Goal: Information Seeking & Learning: Check status

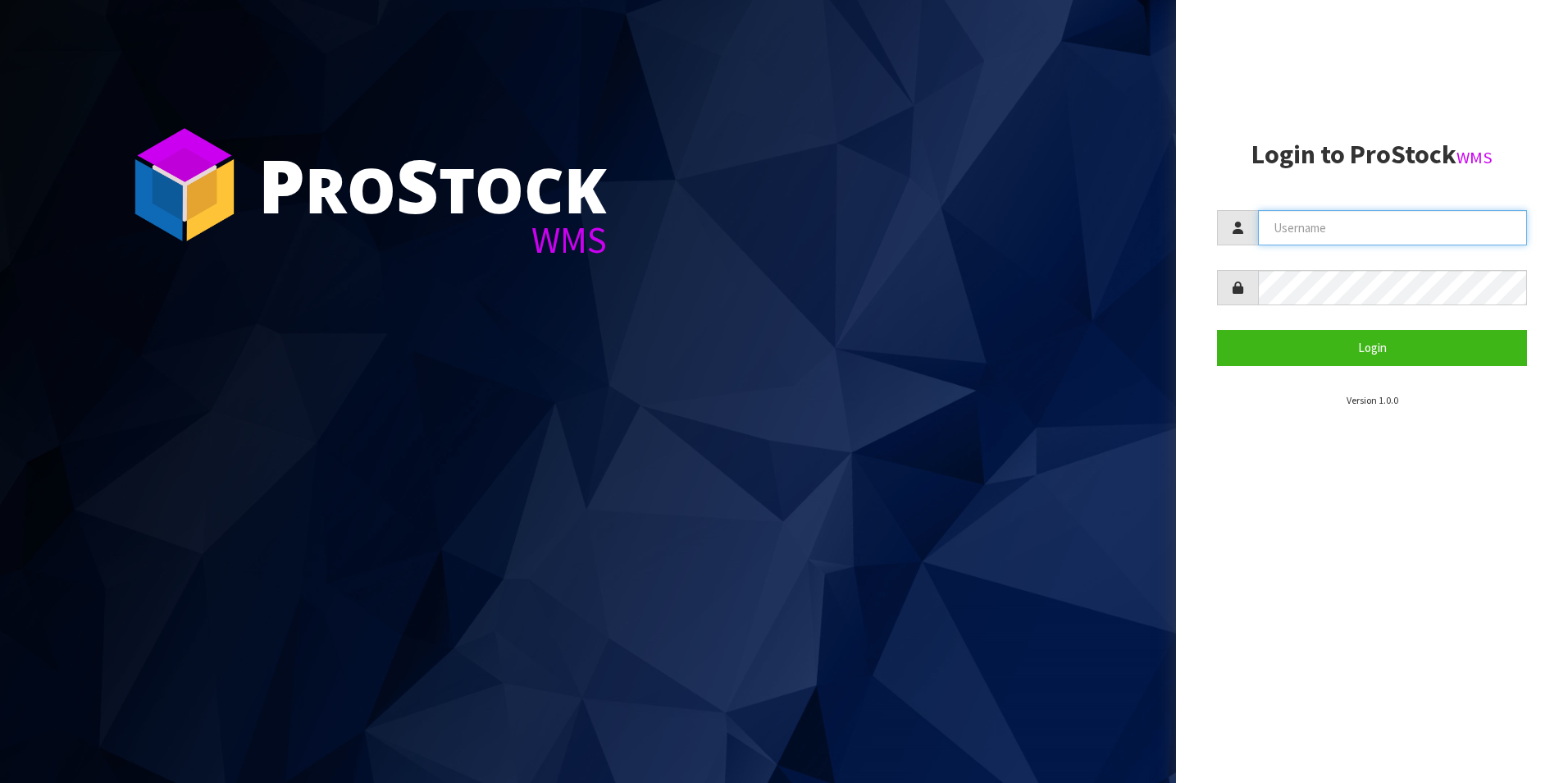
type input "OKAB"
drag, startPoint x: 0, startPoint y: 0, endPoint x: 1410, endPoint y: 705, distance: 1576.4
click at [1410, 705] on aside "Login to ProStock WMS OKAB Login Version 1.0.0" at bounding box center [1372, 391] width 392 height 783
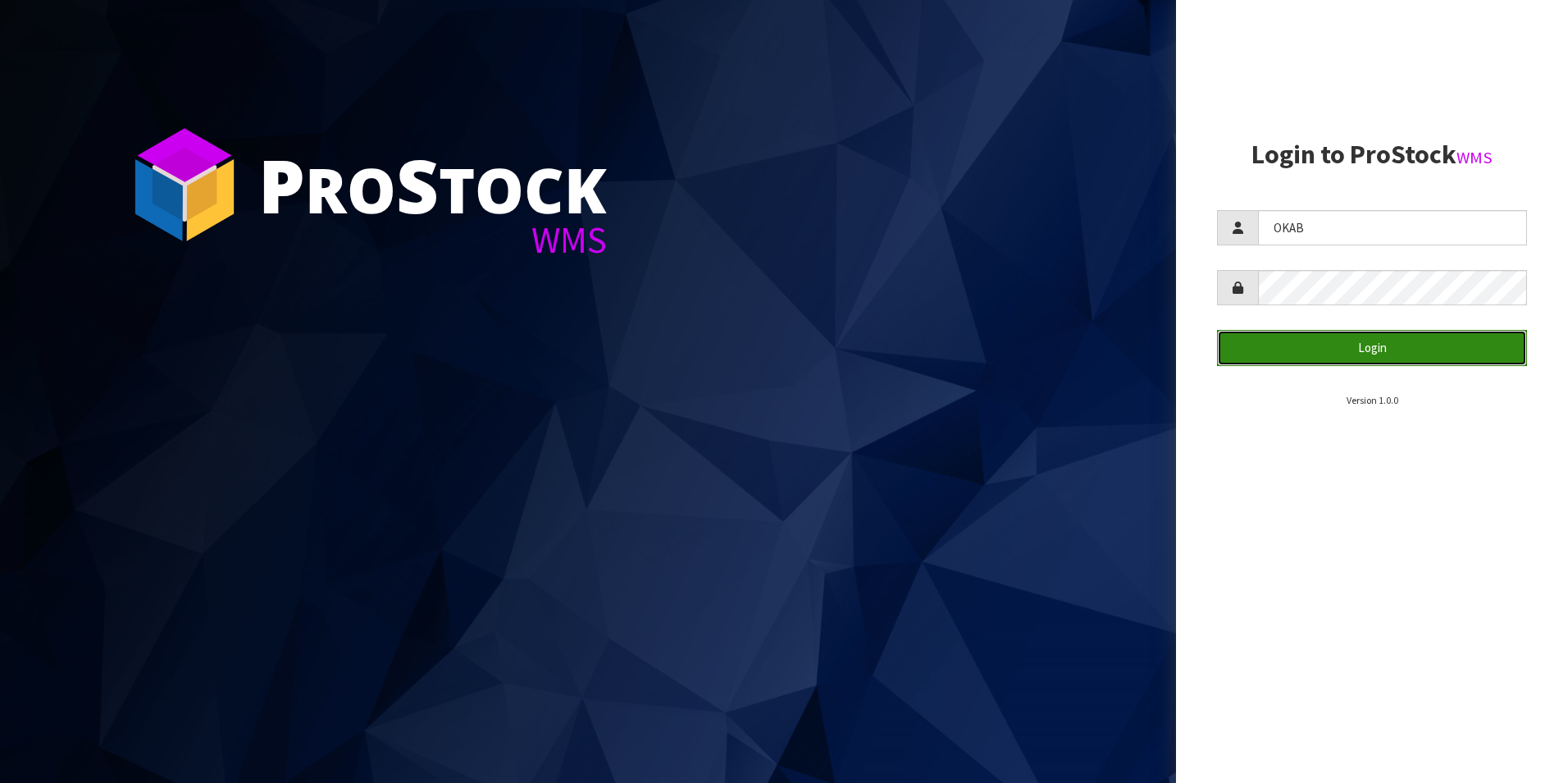
click at [1287, 356] on button "Login" at bounding box center [1372, 347] width 310 height 35
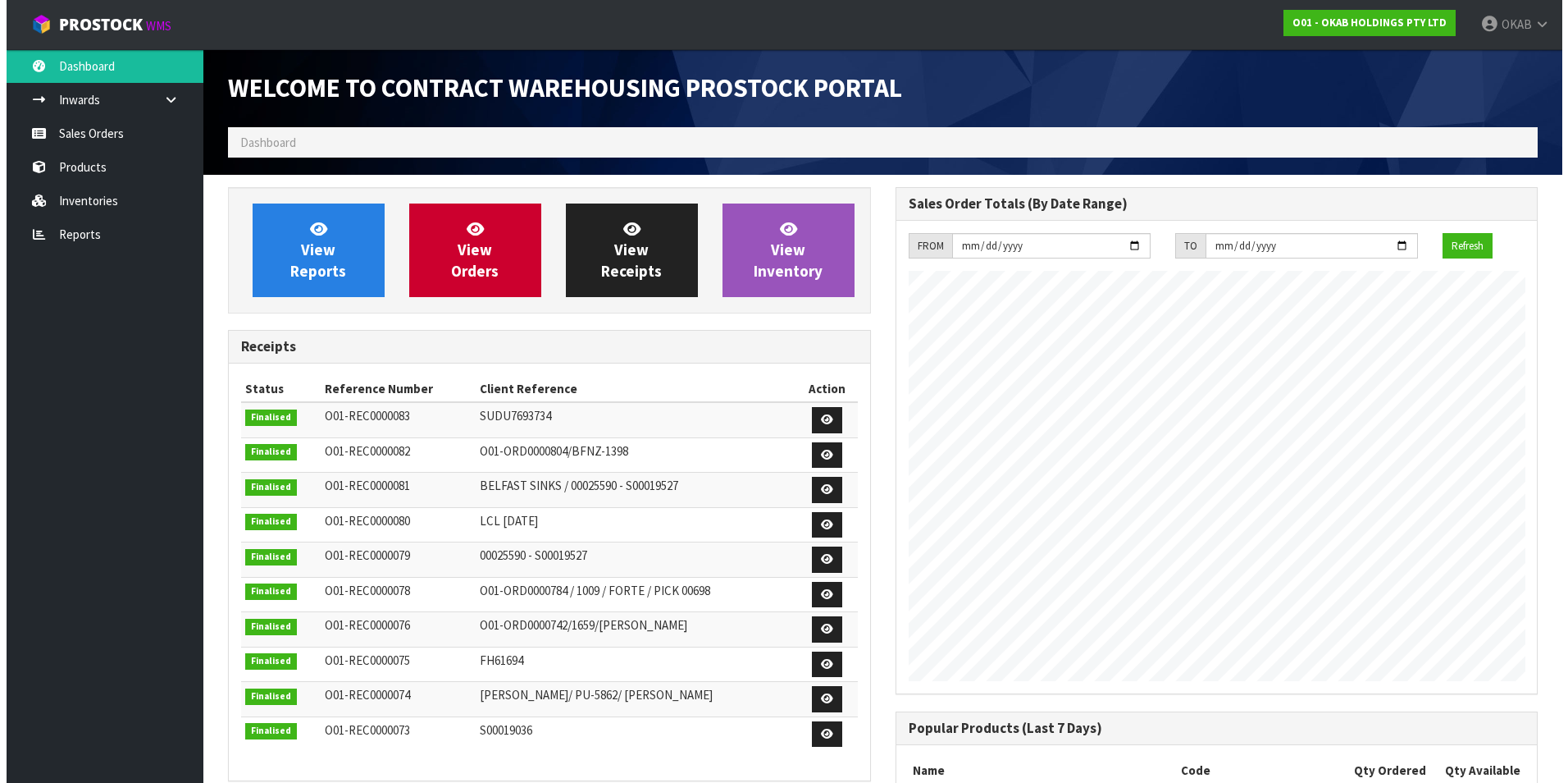
scroll to position [857, 667]
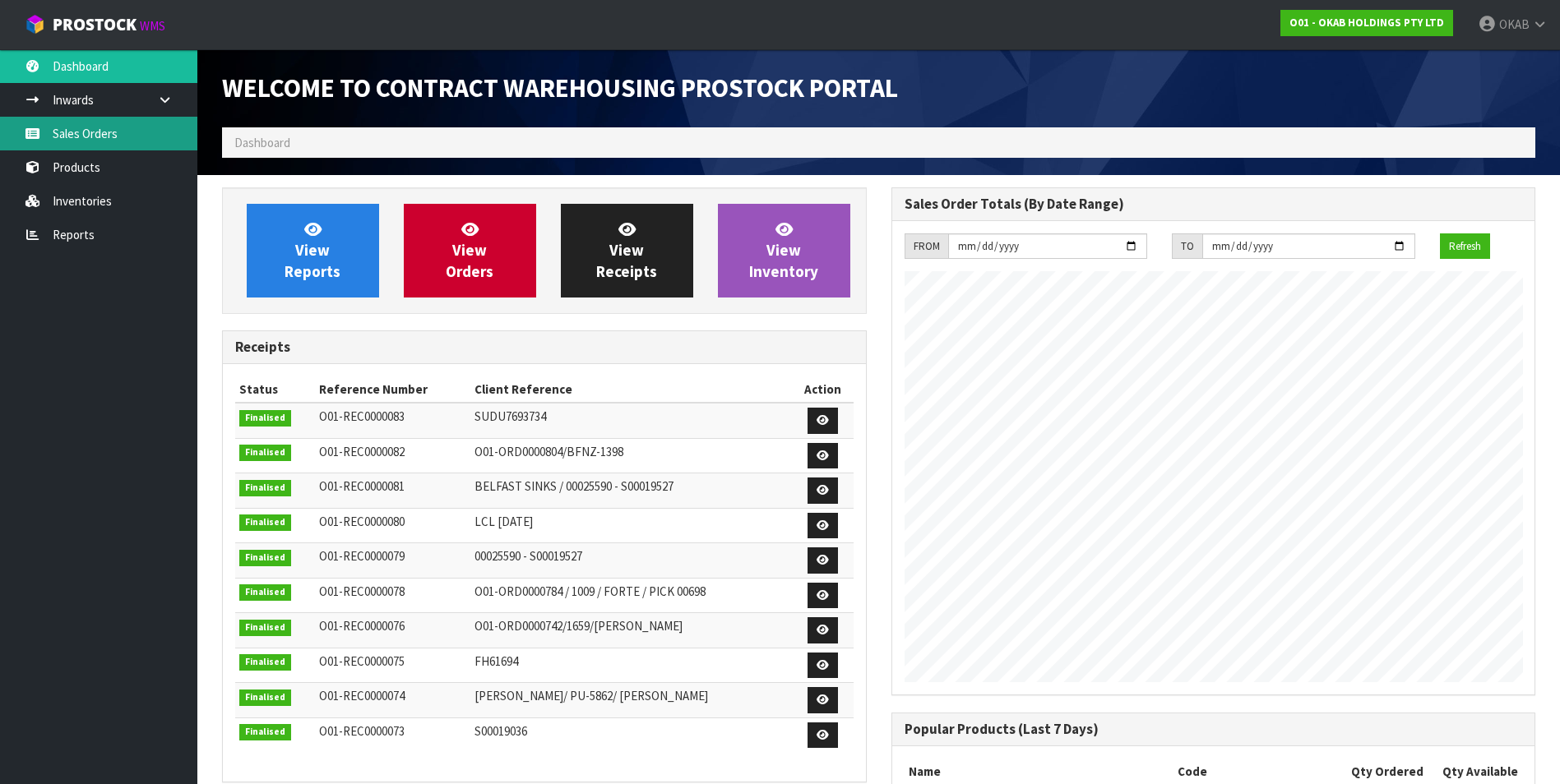
click at [81, 130] on link "Sales Orders" at bounding box center [99, 133] width 197 height 34
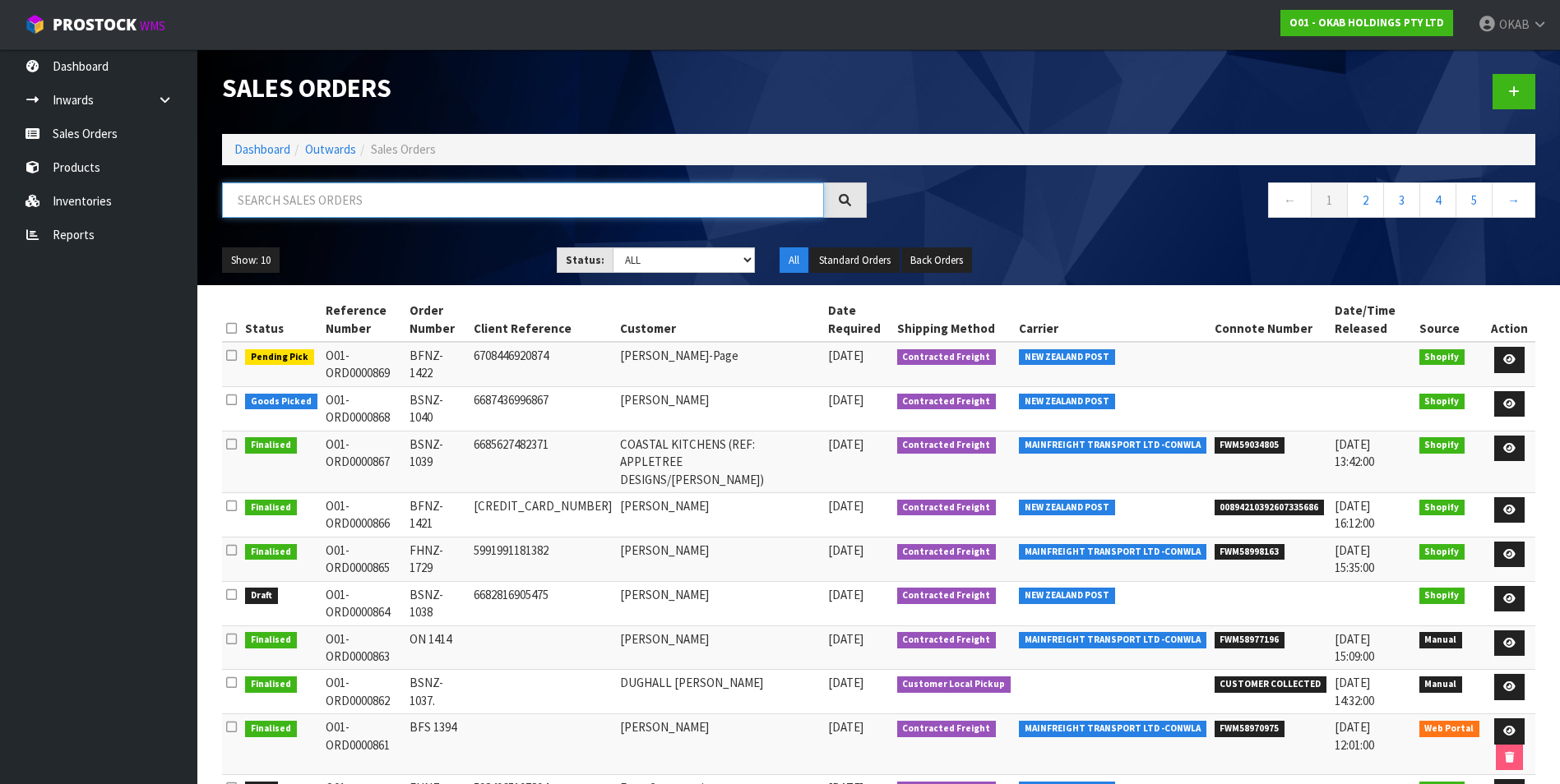
click at [403, 196] on input "text" at bounding box center [523, 199] width 602 height 35
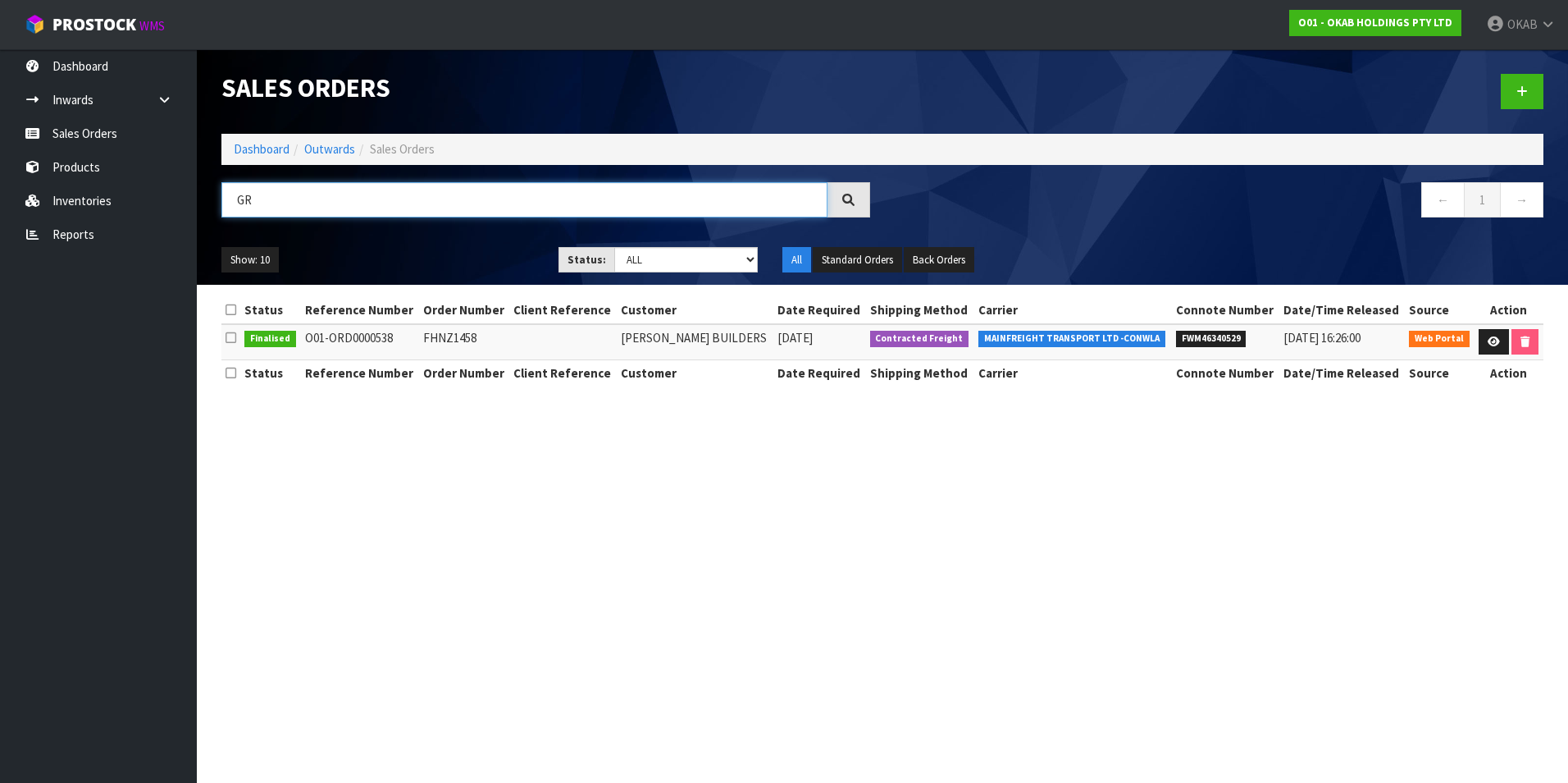
type input "G"
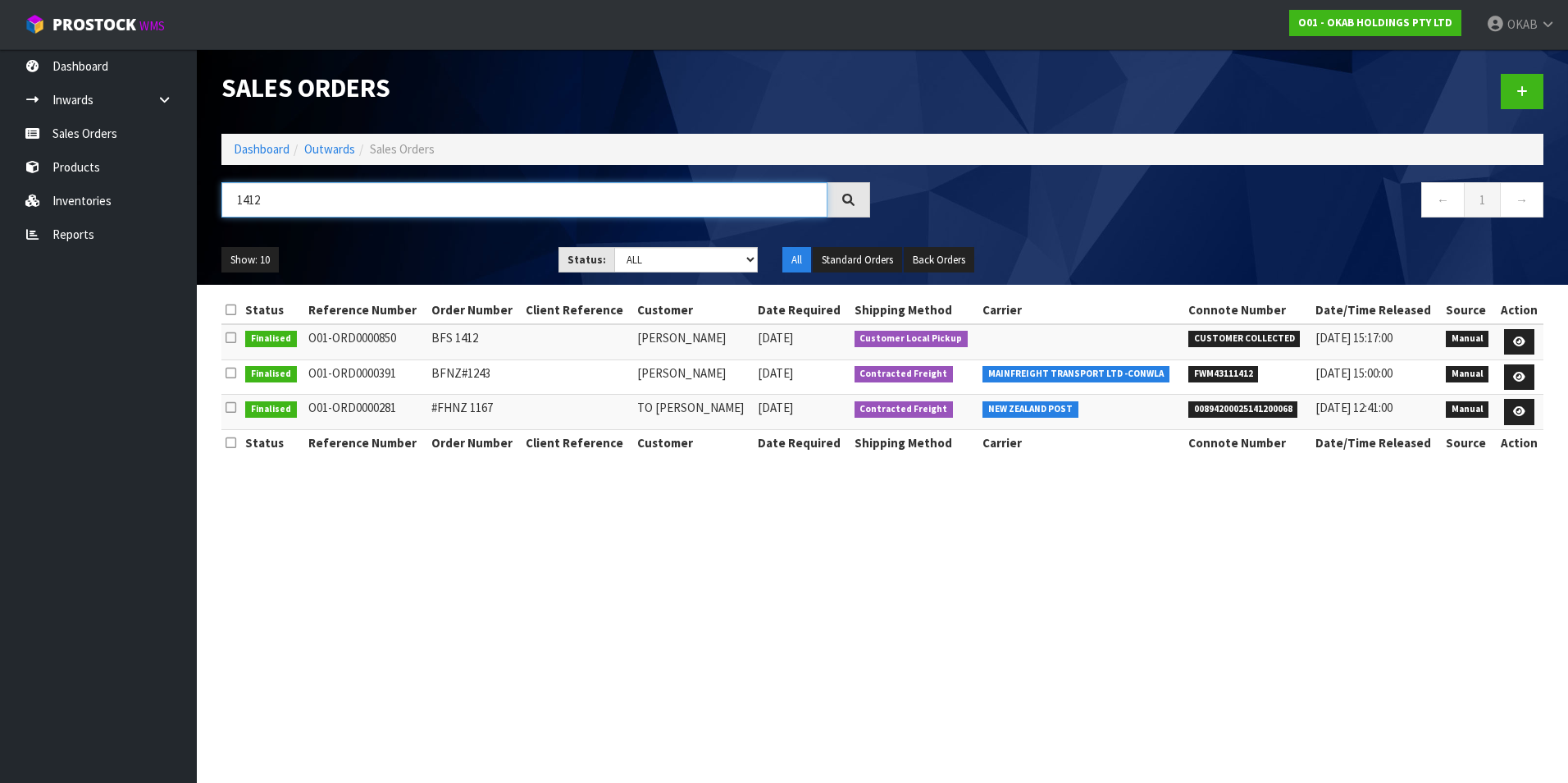
drag, startPoint x: 295, startPoint y: 204, endPoint x: 204, endPoint y: 204, distance: 91.0
click at [204, 204] on header "Sales Orders Dashboard Outwards Sales Orders 1412 ← 1 → Show: 10 5 10 25 50 Sta…" at bounding box center [882, 166] width 1371 height 236
type input "1"
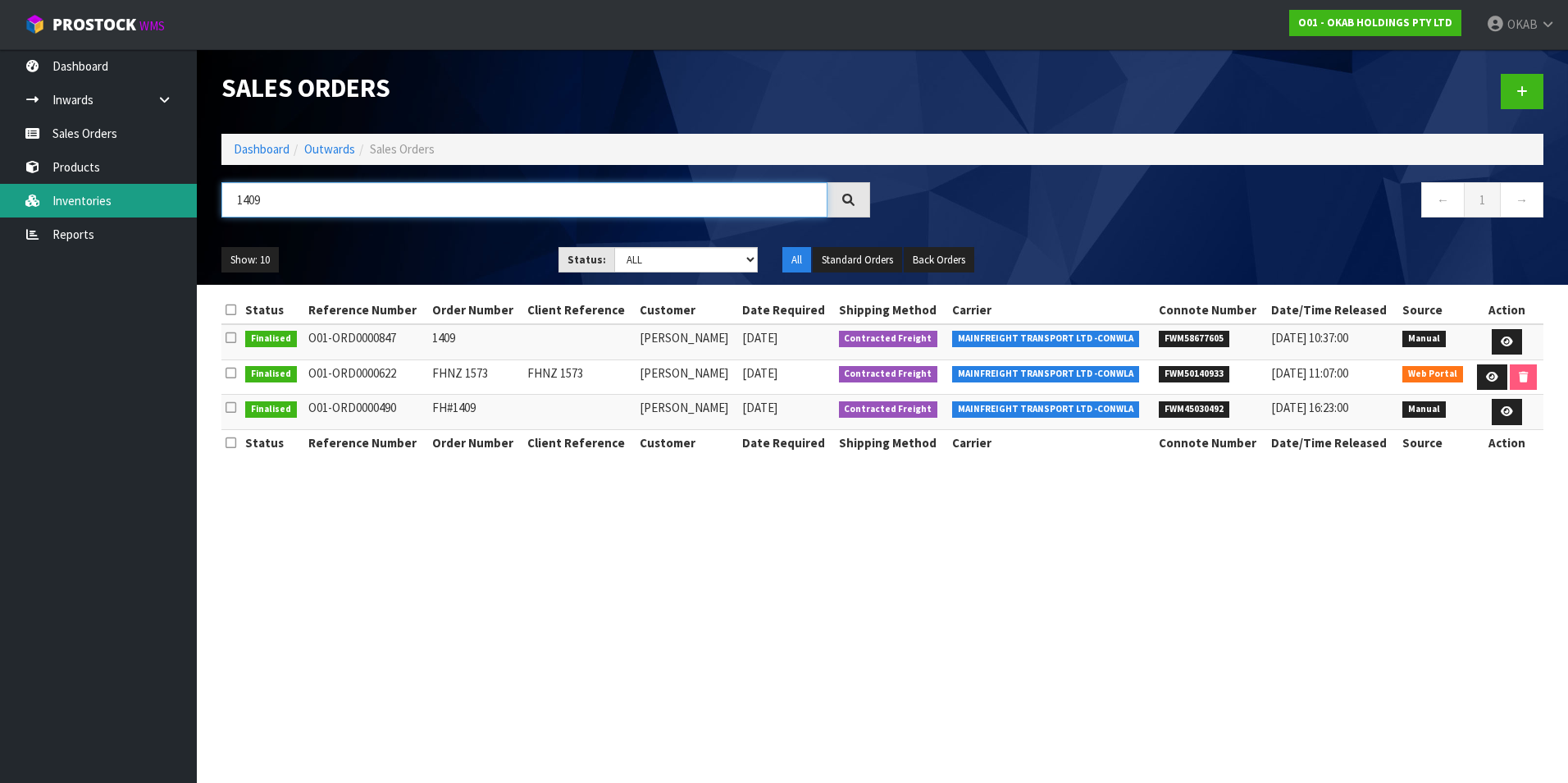
drag, startPoint x: 313, startPoint y: 206, endPoint x: 185, endPoint y: 207, distance: 128.0
click at [185, 207] on body "Toggle navigation ProStock WMS O01 - OKAB HOLDINGS PTY LTD OKAB Logout Dashboar…" at bounding box center [784, 391] width 1568 height 783
type input "1"
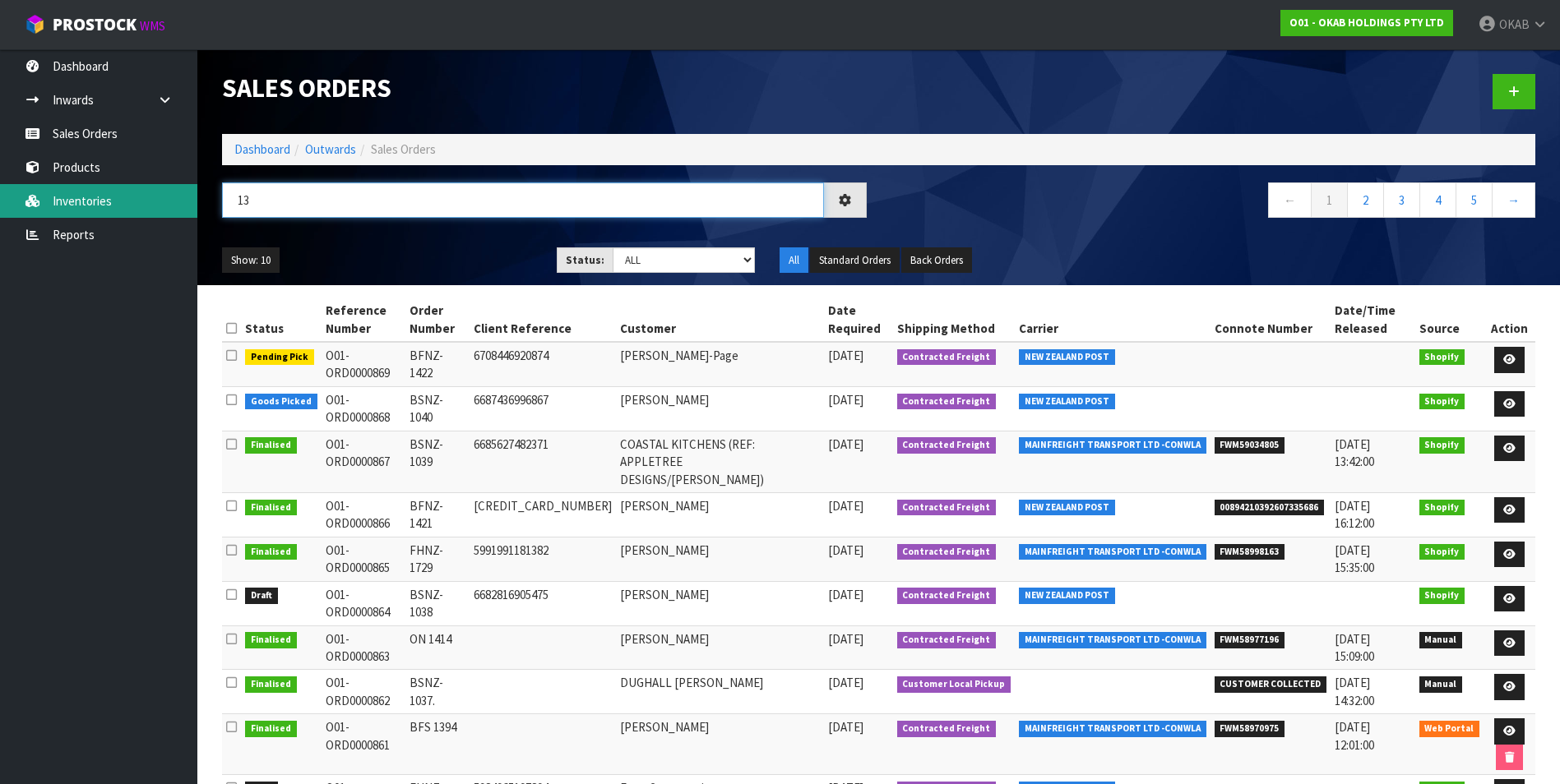
type input "1"
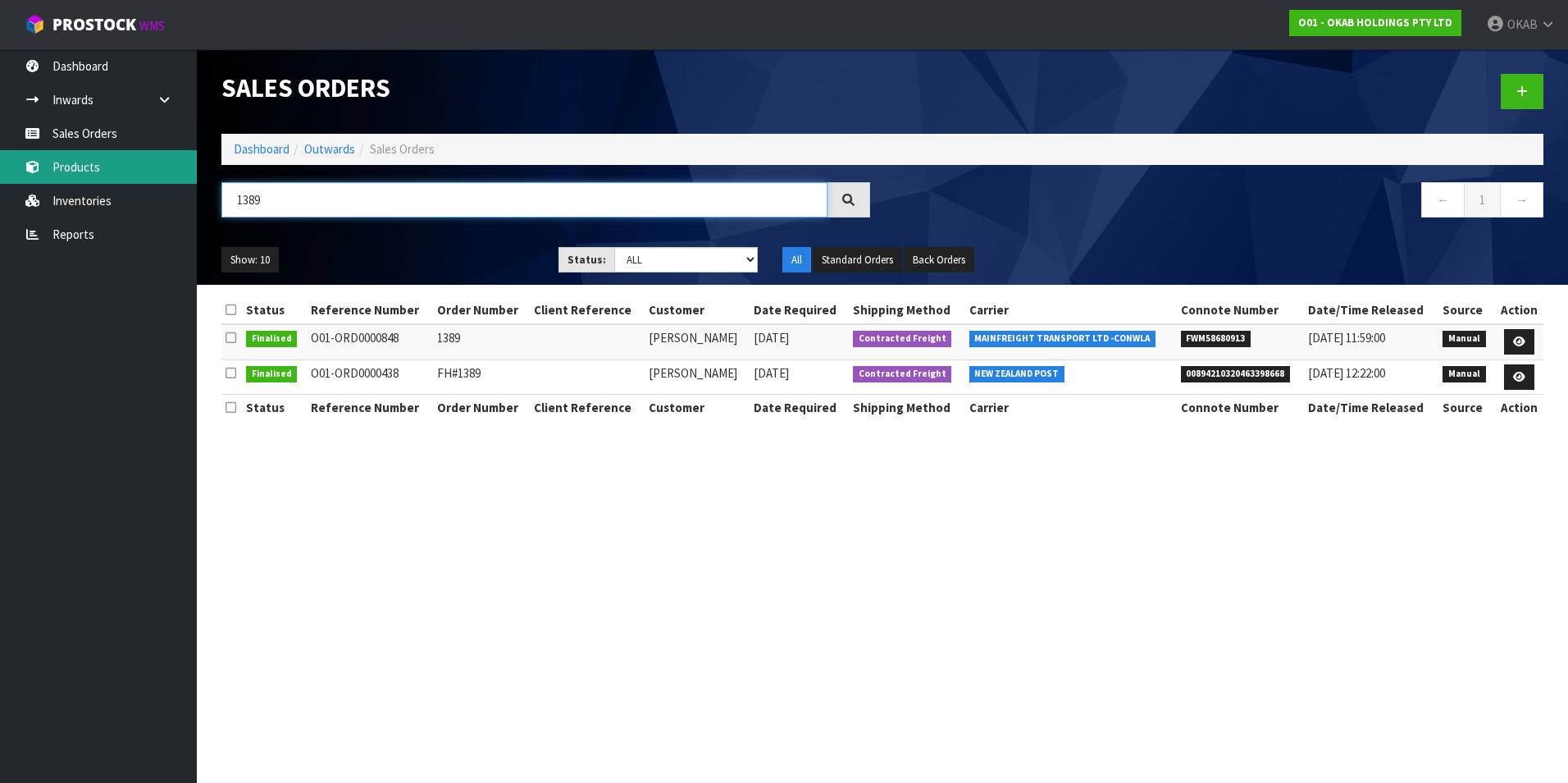
drag, startPoint x: 223, startPoint y: 196, endPoint x: 188, endPoint y: 171, distance: 43.0
click at [196, 194] on body "Toggle navigation ProStock WMS O01 - OKAB HOLDINGS PTY LTD OKAB Logout Dashboar…" at bounding box center [784, 391] width 1568 height 783
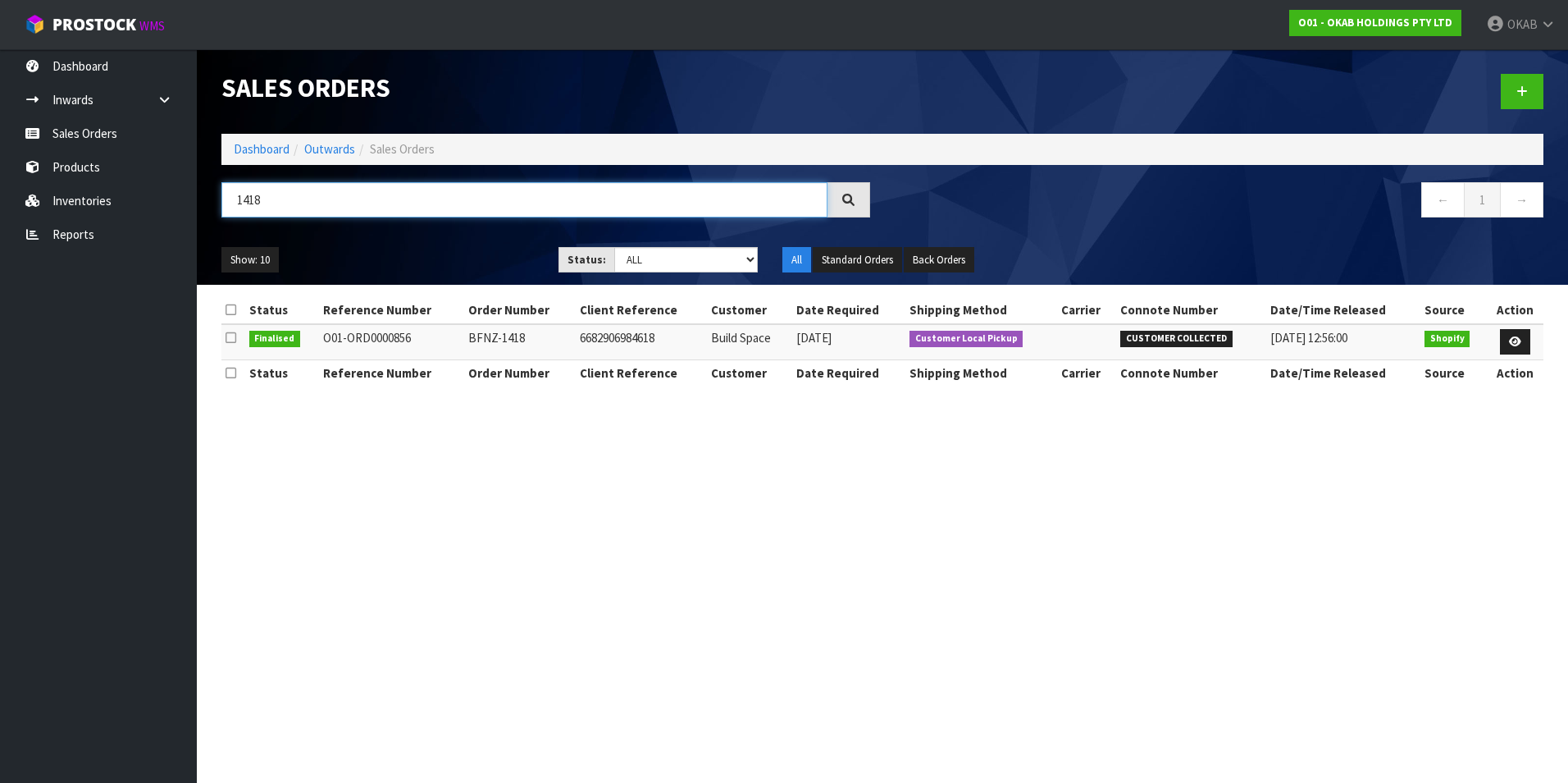
drag, startPoint x: 323, startPoint y: 194, endPoint x: 207, endPoint y: 211, distance: 117.2
click at [207, 211] on header "Sales Orders Dashboard Outwards Sales Orders 1418 ← 1 → Show: 10 5 10 25 50 Sta…" at bounding box center [882, 166] width 1371 height 236
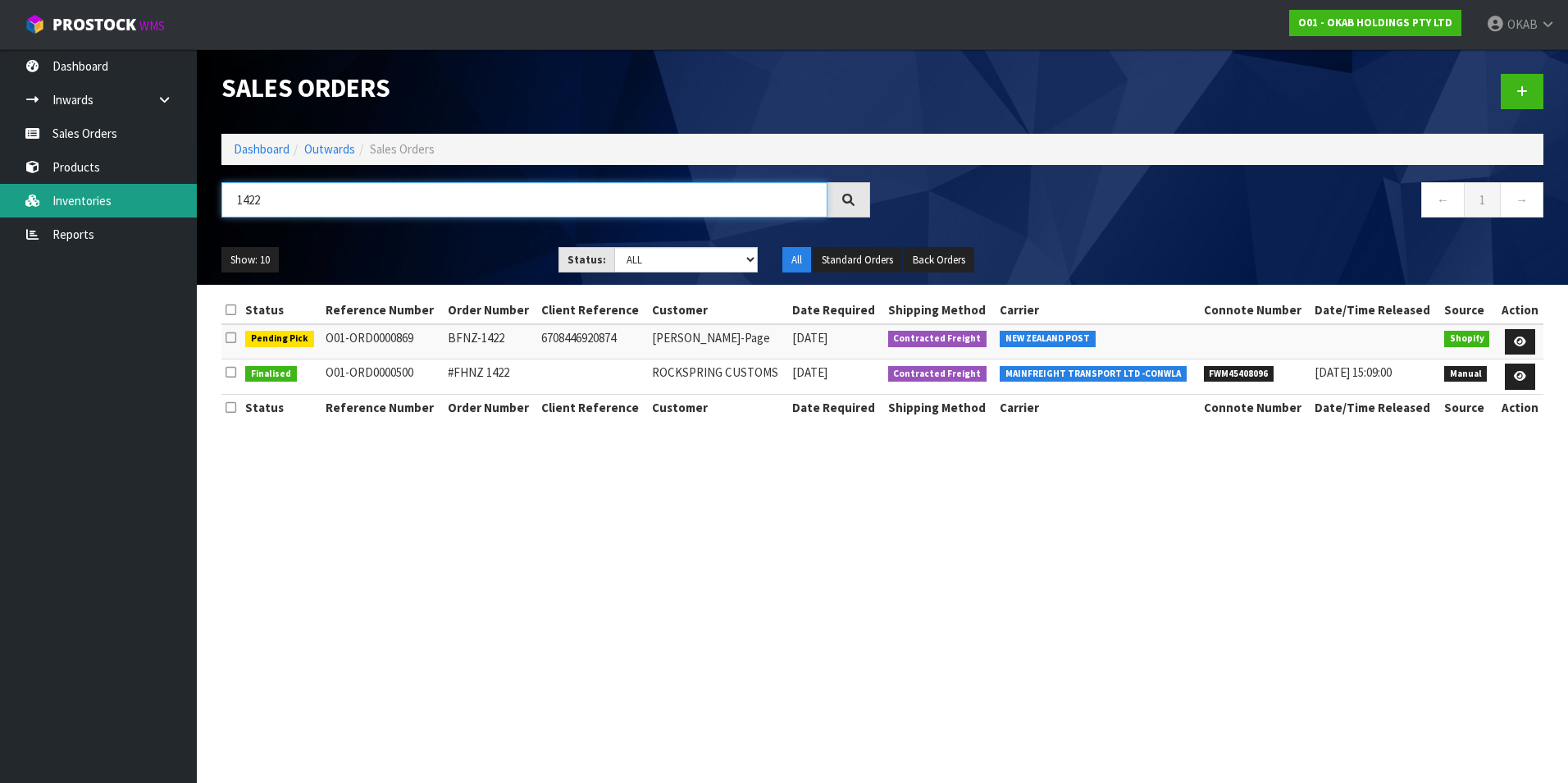
drag, startPoint x: 304, startPoint y: 204, endPoint x: 186, endPoint y: 204, distance: 118.0
click at [186, 204] on body "Toggle navigation ProStock WMS O01 - OKAB HOLDINGS PTY LTD OKAB Logout Dashboar…" at bounding box center [784, 391] width 1568 height 783
type input "1728"
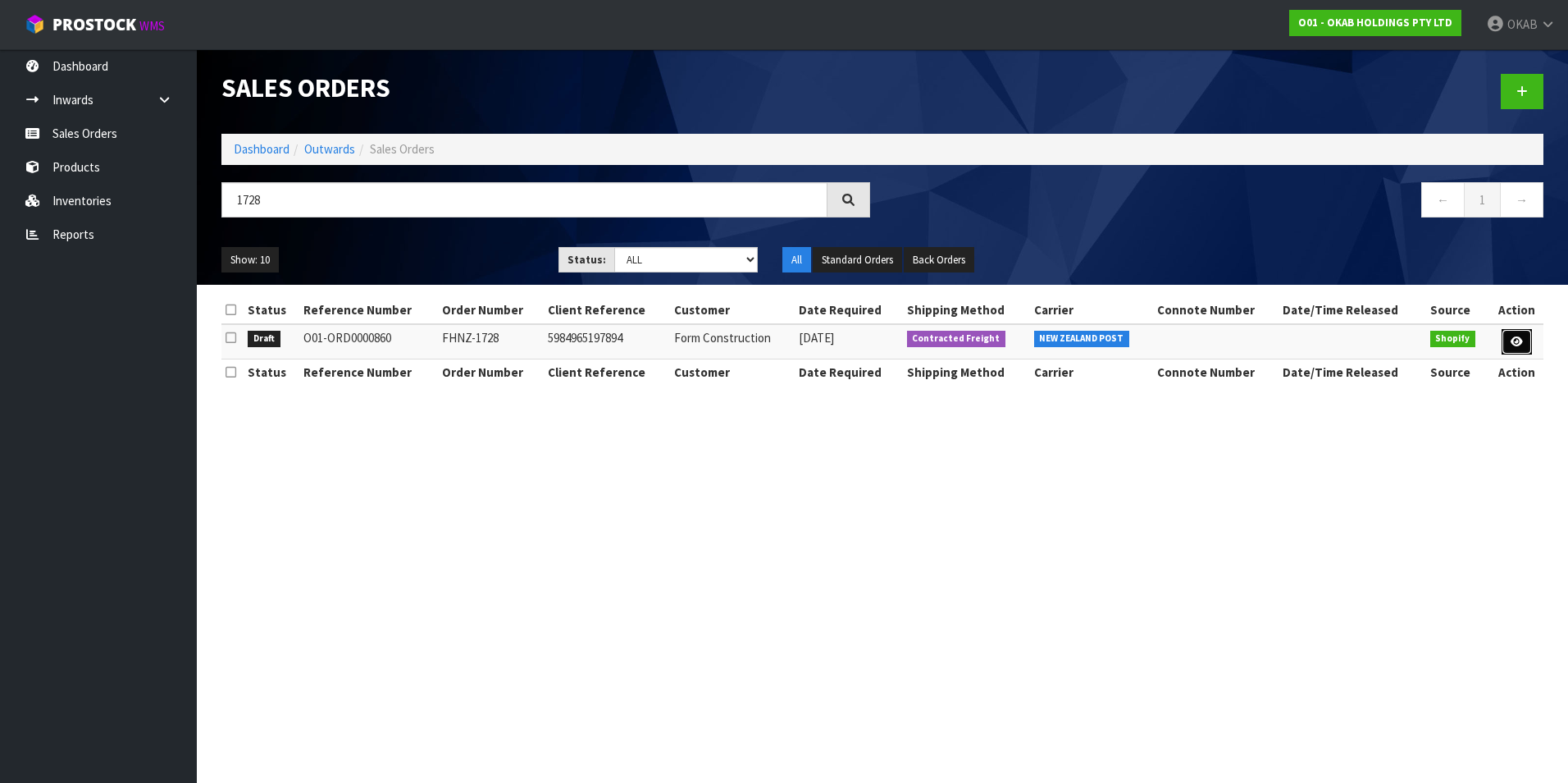
click at [1516, 338] on icon at bounding box center [1516, 341] width 12 height 11
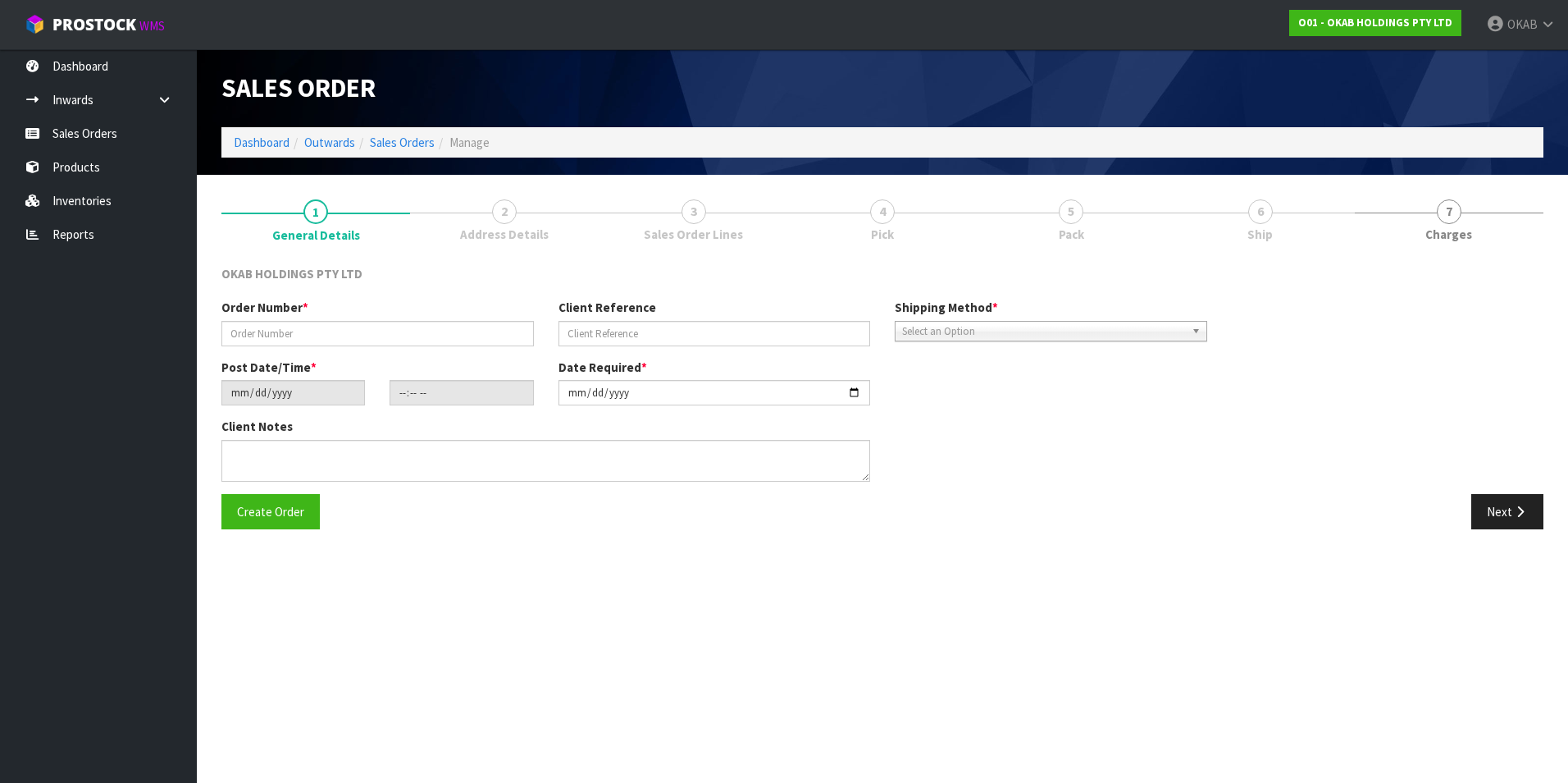
type input "FHNZ-1728"
type input "5984965197894"
type input "2025-09-30"
type input "19:56:29.000"
type input "2025-09-30"
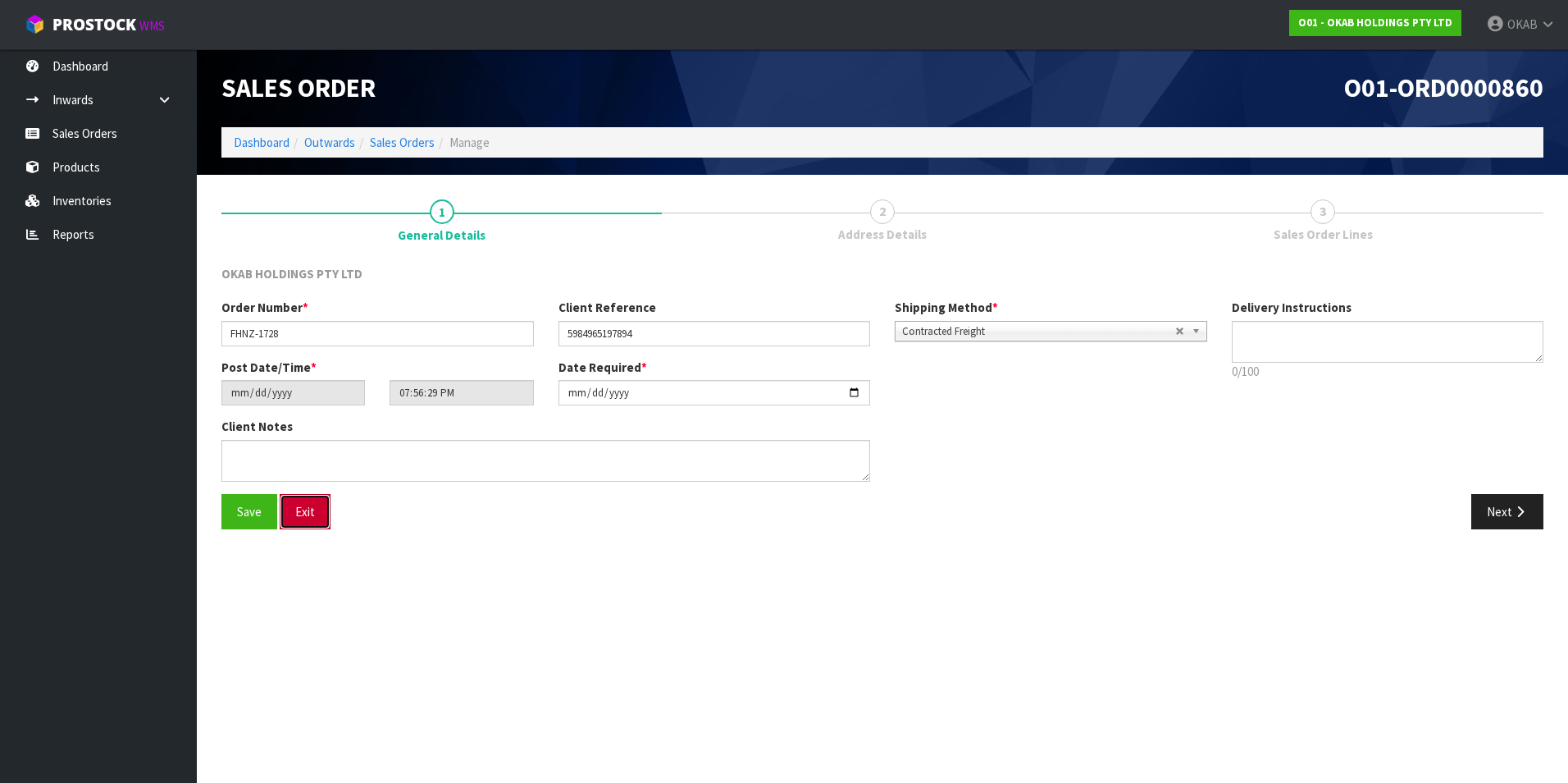
click at [304, 511] on button "Exit" at bounding box center [304, 511] width 51 height 35
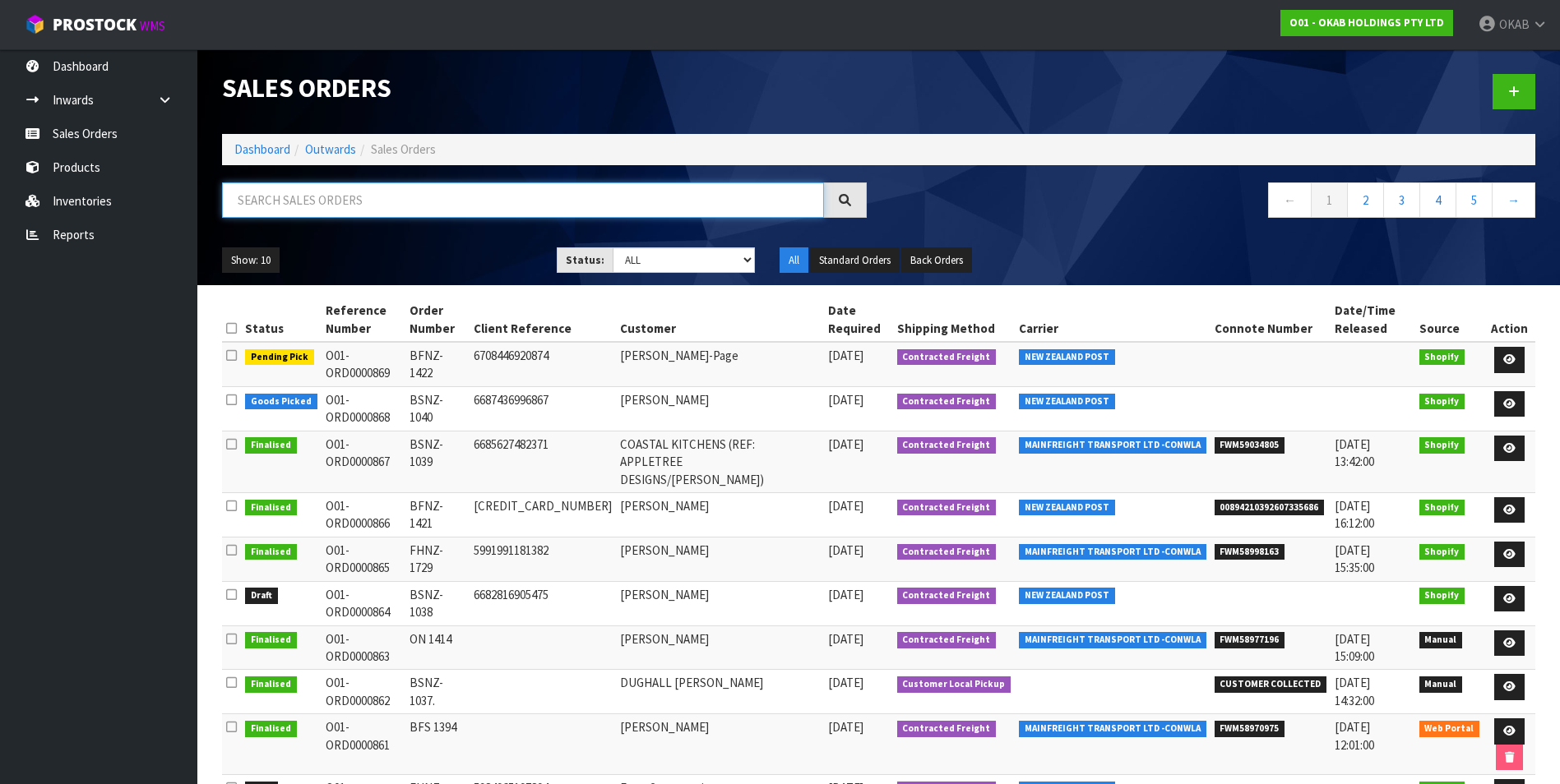
click at [290, 190] on input "text" at bounding box center [523, 199] width 602 height 35
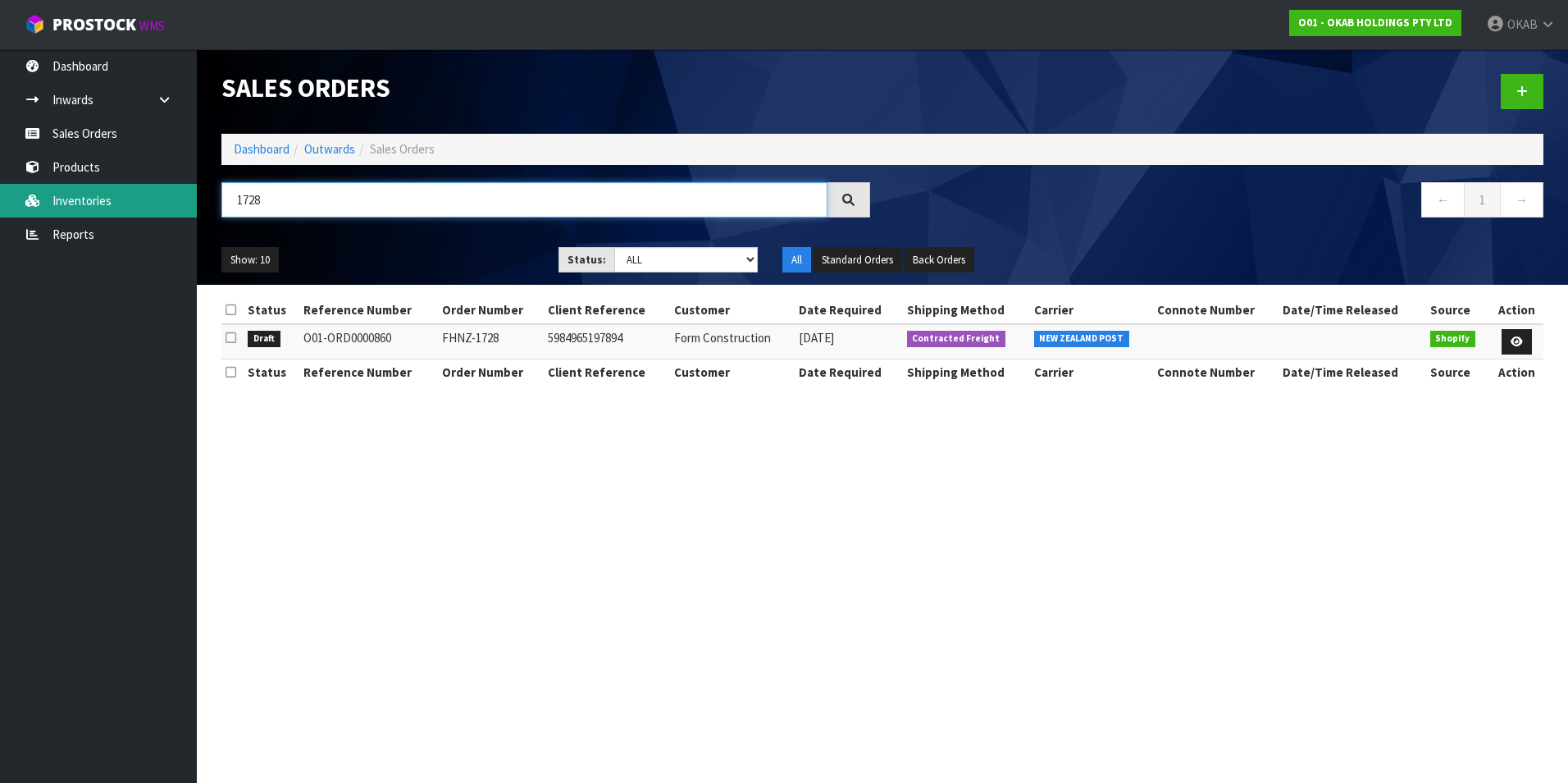
drag, startPoint x: 296, startPoint y: 191, endPoint x: 182, endPoint y: 186, distance: 114.1
click at [184, 196] on body "Toggle navigation ProStock WMS O01 - OKAB HOLDINGS PTY LTD OKAB Logout Dashboar…" at bounding box center [784, 391] width 1568 height 783
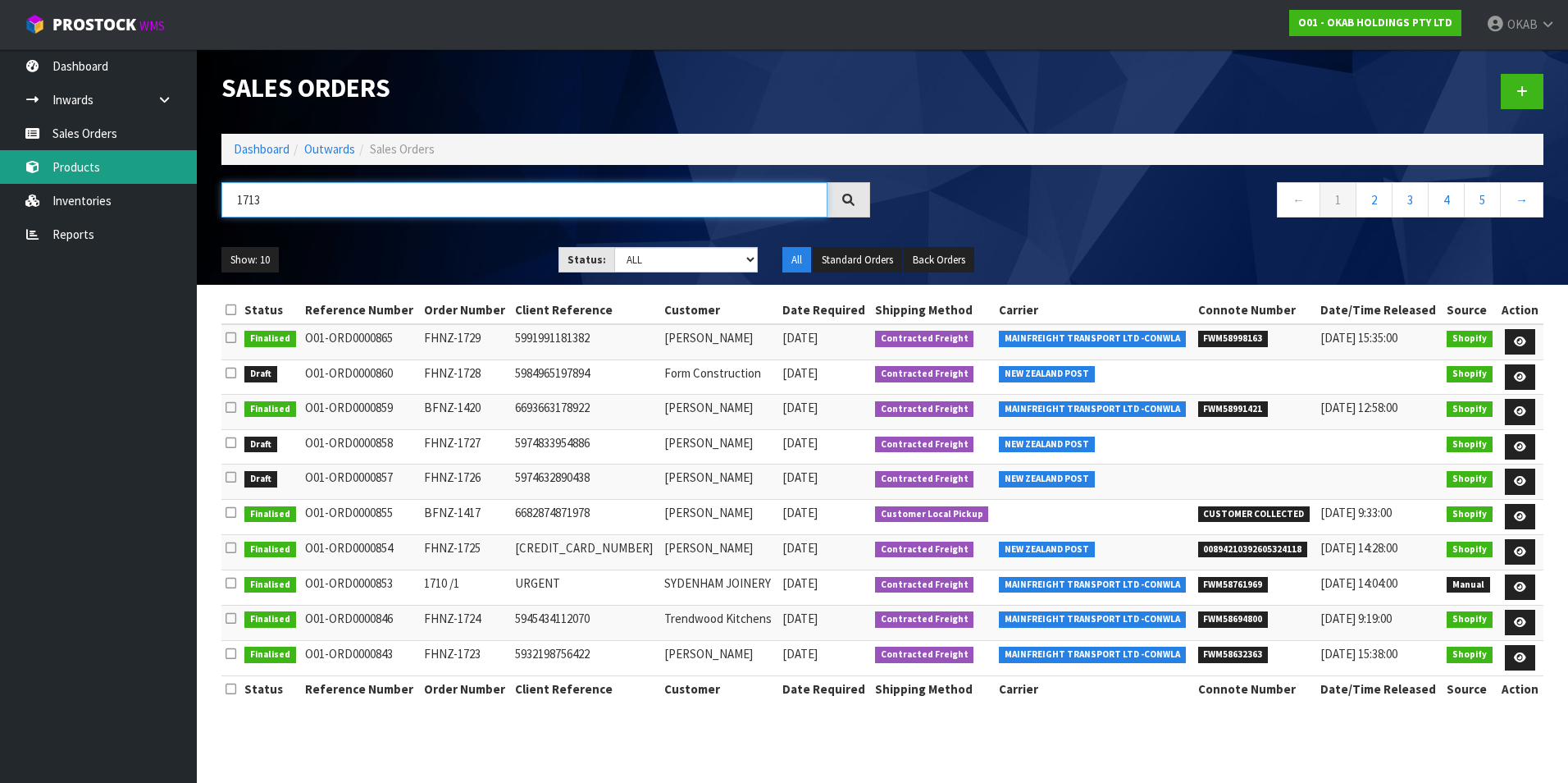
drag, startPoint x: 343, startPoint y: 196, endPoint x: 156, endPoint y: 178, distance: 187.9
click at [152, 191] on body "Toggle navigation ProStock WMS O01 - OKAB HOLDINGS PTY LTD OKAB Logout Dashboar…" at bounding box center [784, 391] width 1568 height 783
type input "ESTHER"
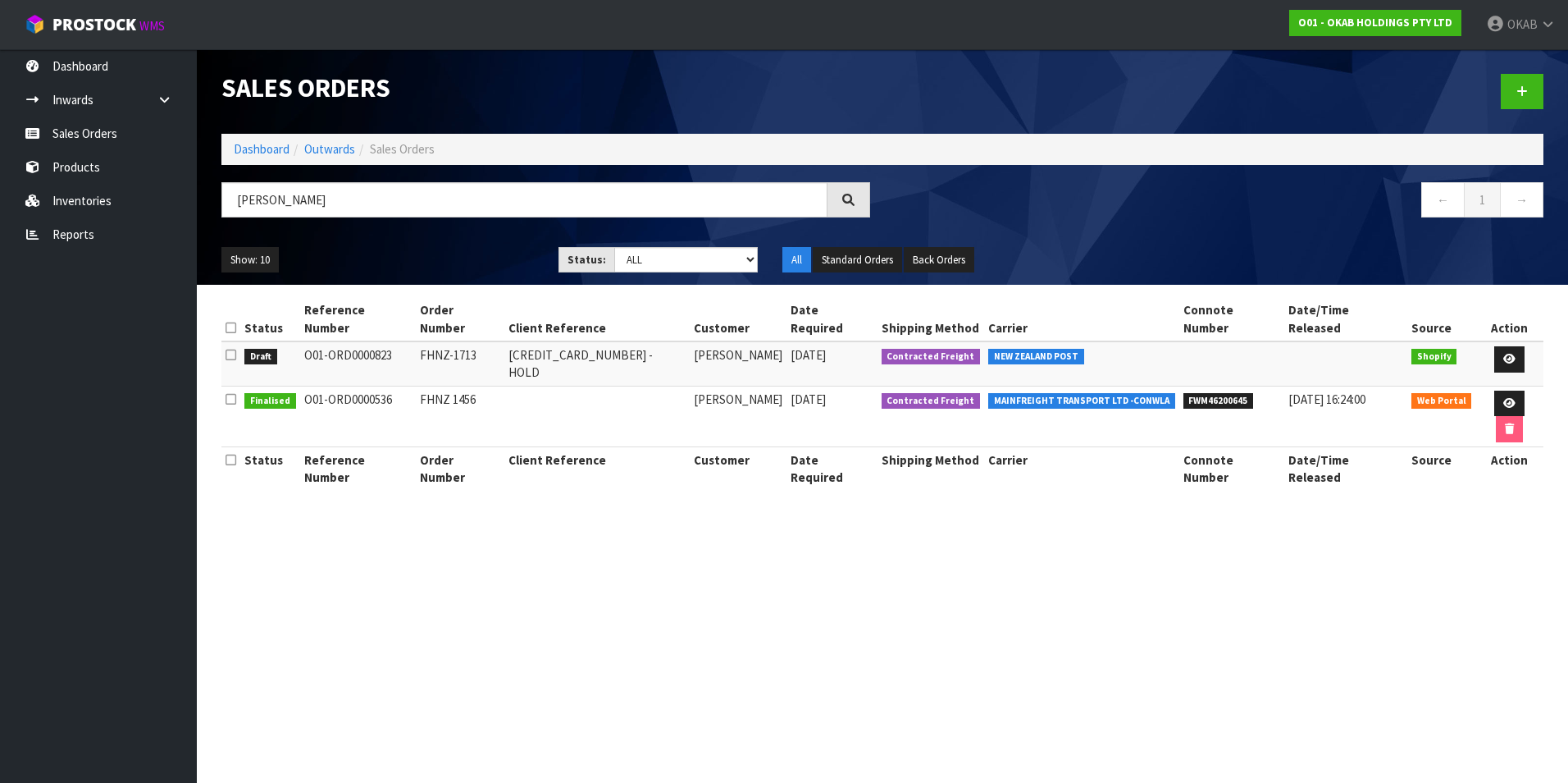
click at [639, 512] on section "Sales Orders Dashboard Outwards Sales Orders ESTHER ← 1 → Show: 10 5 10 25 50 S…" at bounding box center [784, 391] width 1568 height 783
click at [96, 194] on link "Inventories" at bounding box center [98, 201] width 197 height 34
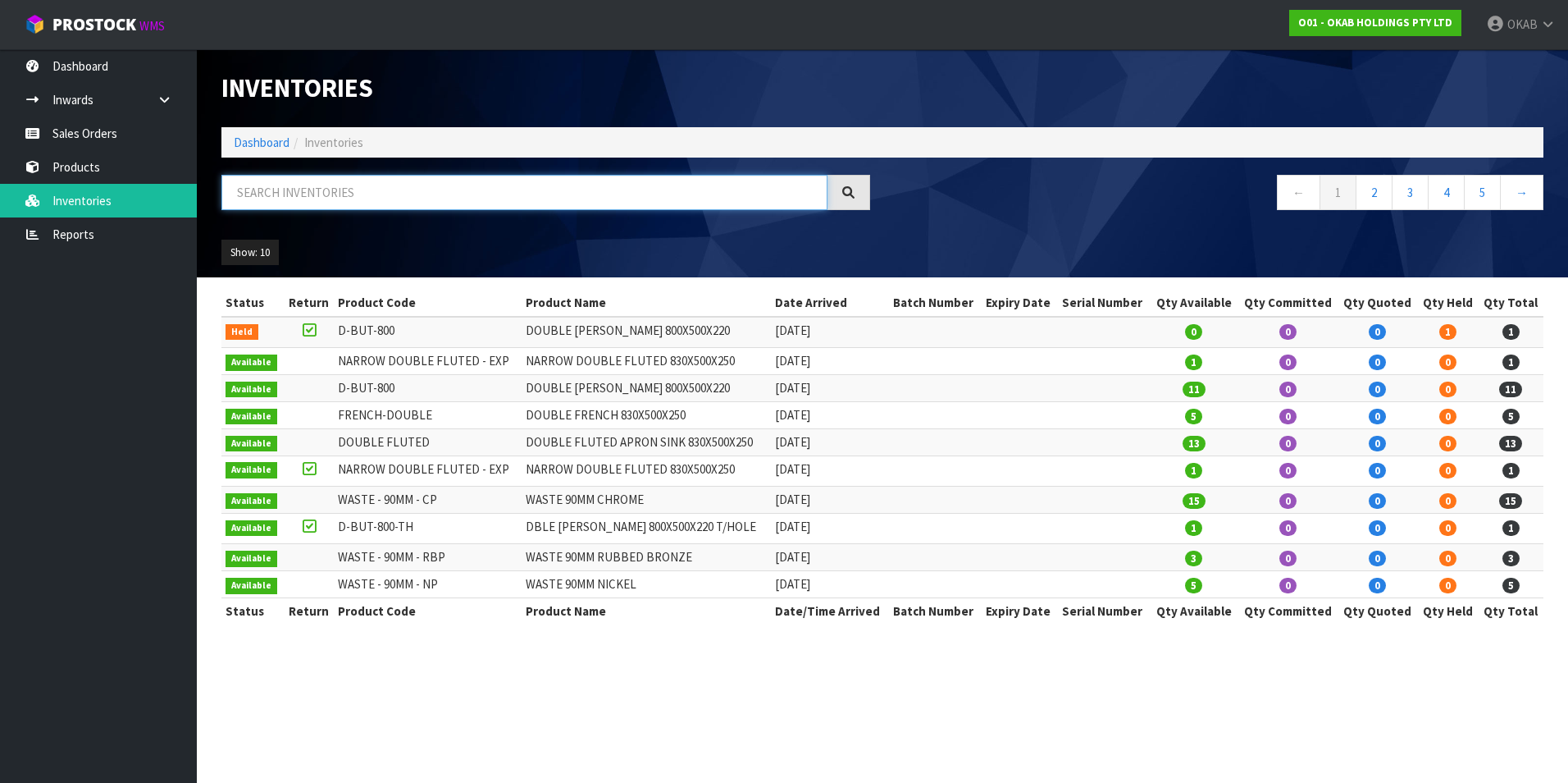
click at [289, 200] on input "text" at bounding box center [525, 192] width 607 height 35
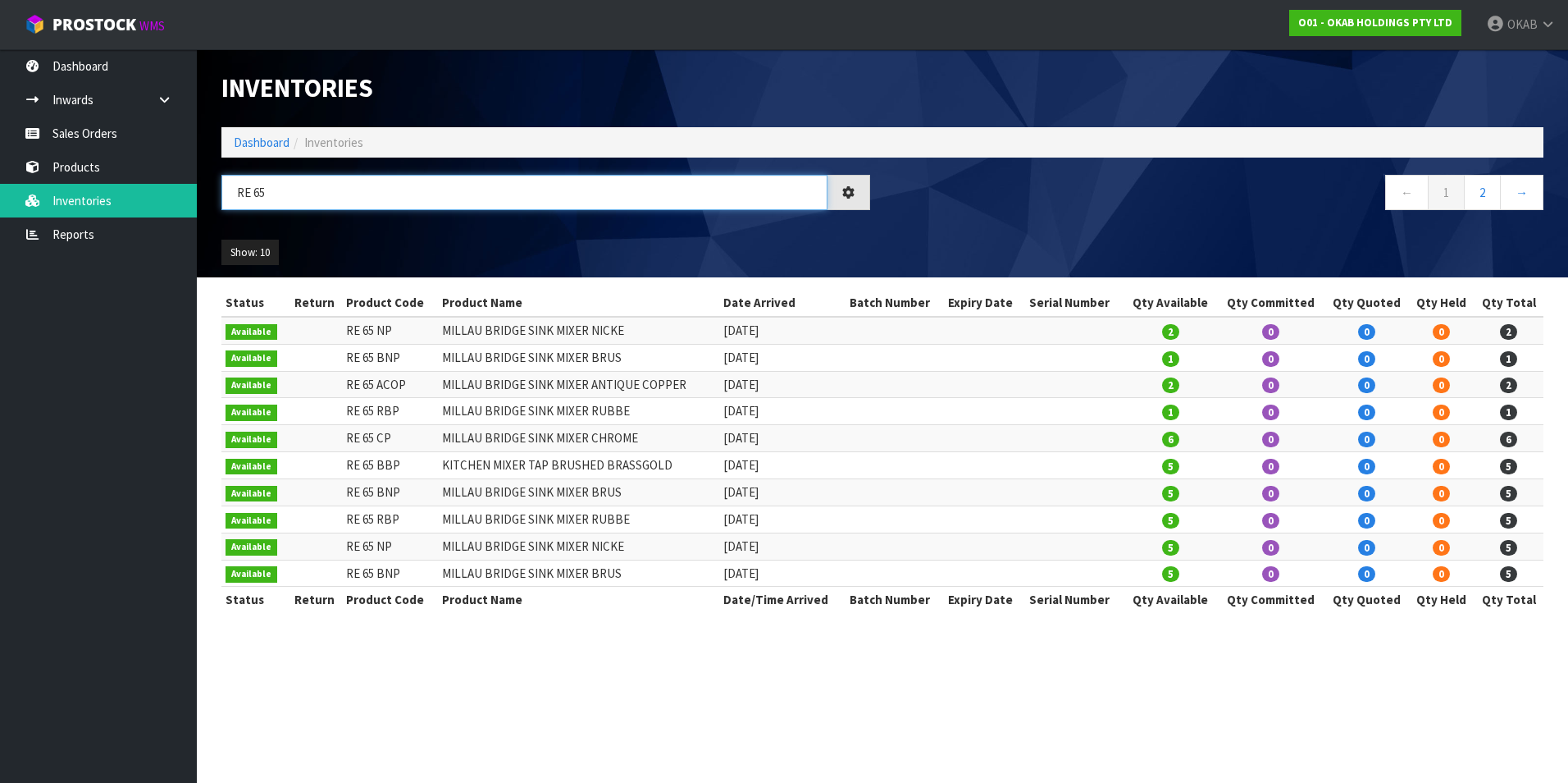
drag, startPoint x: 272, startPoint y: 194, endPoint x: 208, endPoint y: 194, distance: 64.0
click at [208, 194] on header "Inventories Dashboard Inventories RE 65 ← 1 2 → Show: 10 5 10 25 50 All Show St…" at bounding box center [882, 162] width 1371 height 228
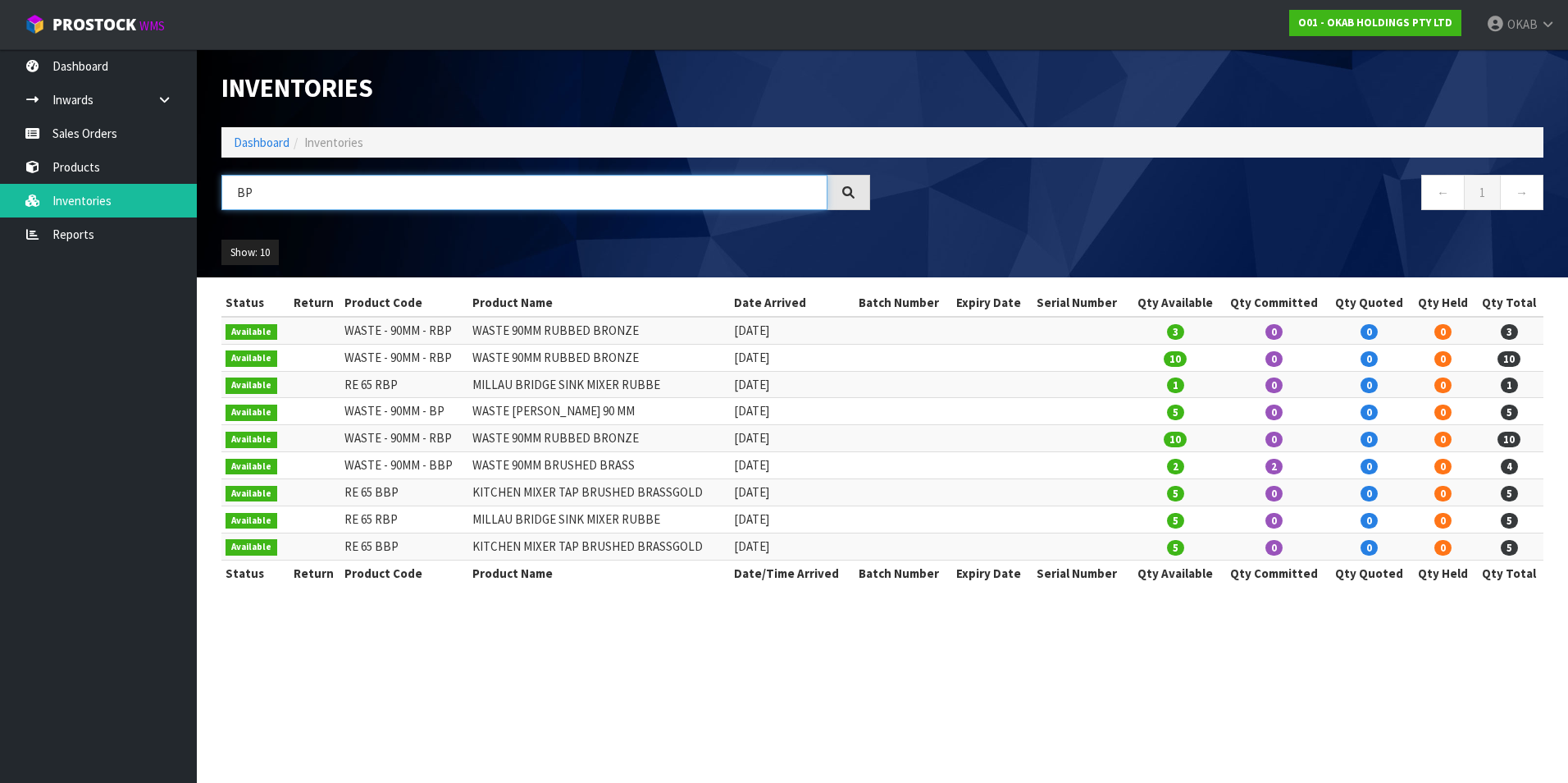
drag, startPoint x: 274, startPoint y: 192, endPoint x: 220, endPoint y: 193, distance: 54.0
click at [220, 193] on div "BP" at bounding box center [545, 199] width 673 height 48
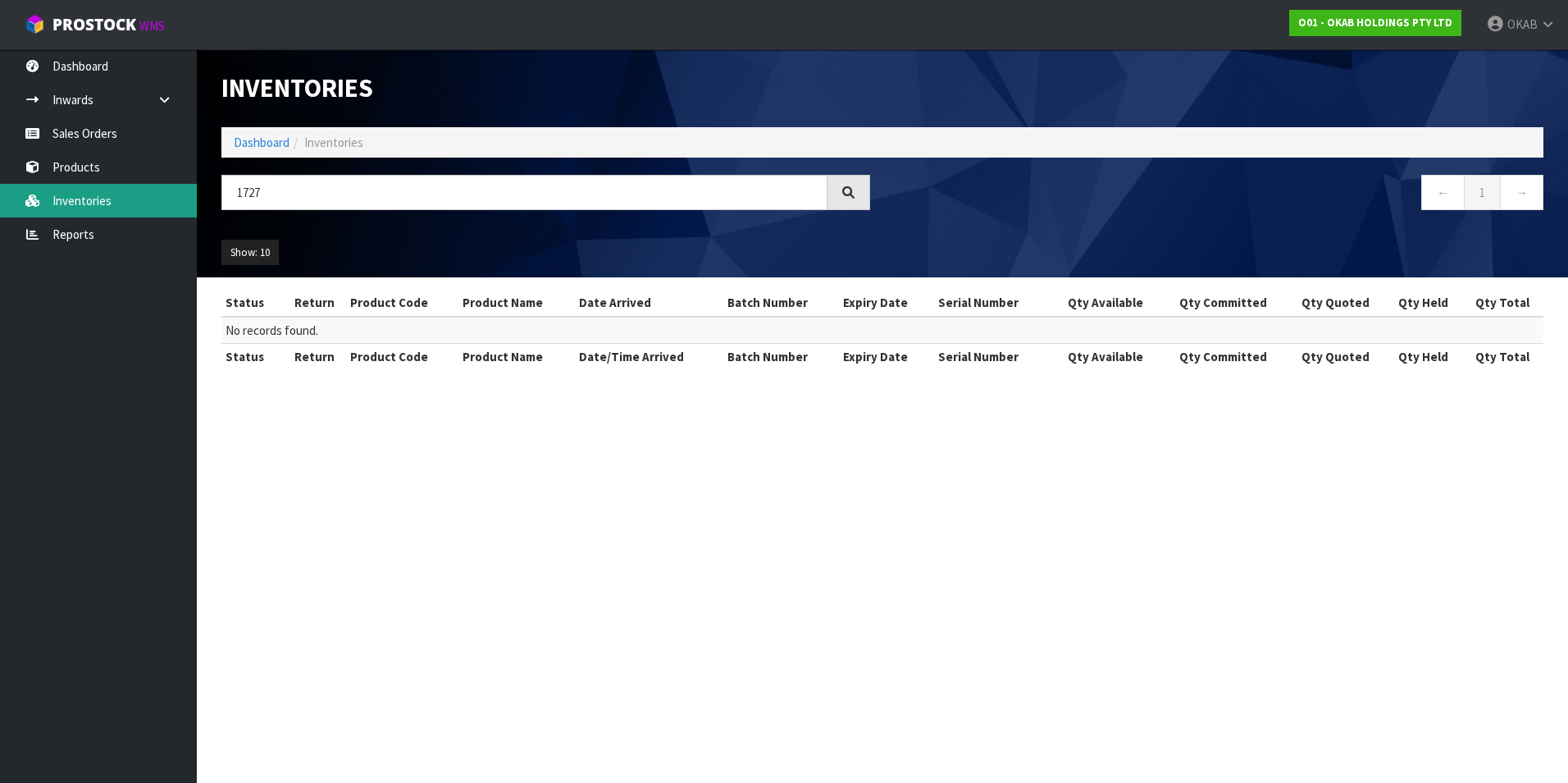
click at [77, 203] on link "Inventories" at bounding box center [98, 201] width 197 height 34
click at [91, 200] on link "Inventories" at bounding box center [98, 201] width 197 height 34
click at [219, 191] on div "1727" at bounding box center [545, 199] width 673 height 48
type input "7"
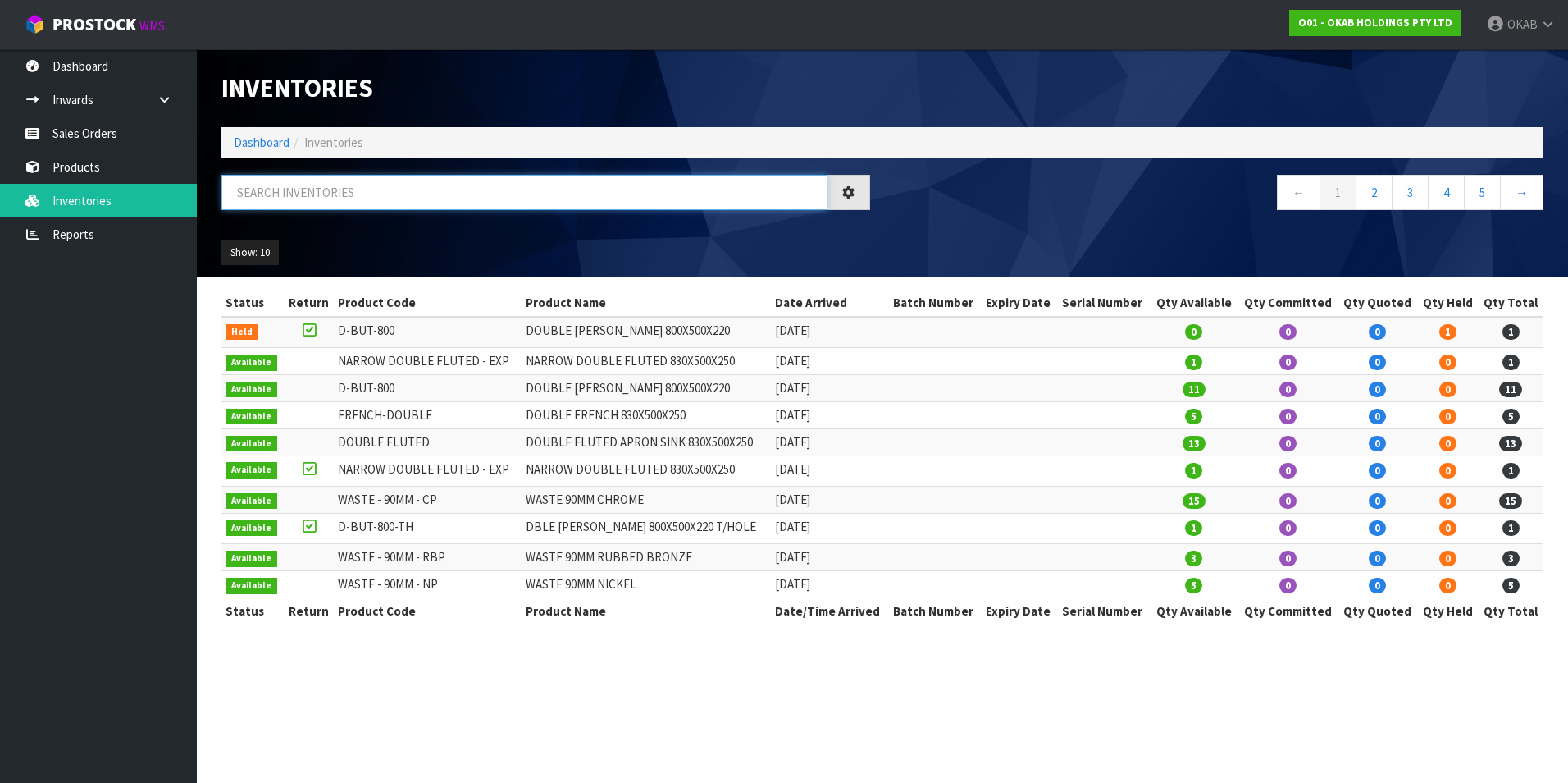
click at [325, 201] on input "text" at bounding box center [525, 192] width 607 height 35
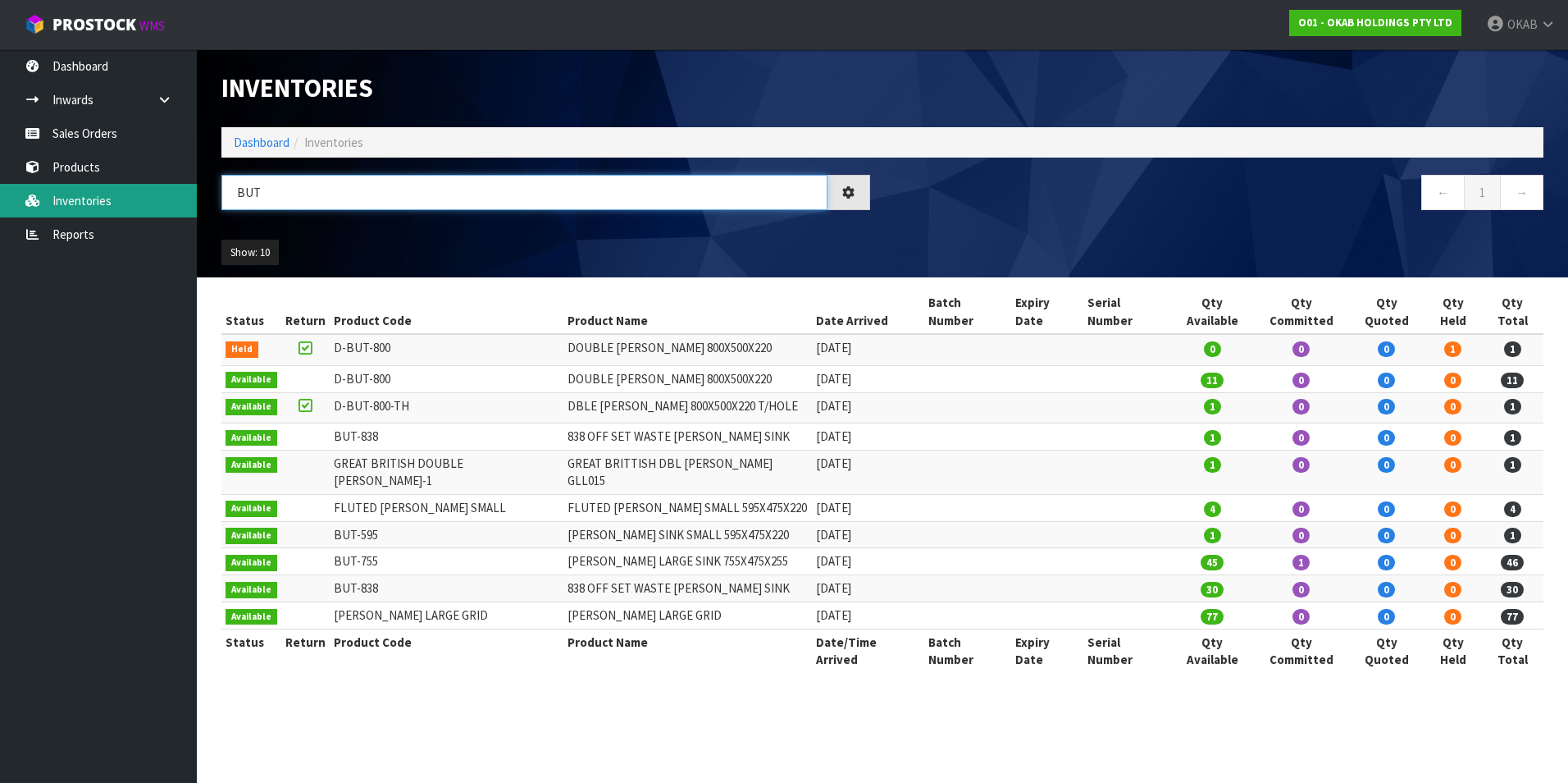
click at [190, 193] on body "Toggle navigation ProStock WMS O01 - OKAB HOLDINGS PTY LTD OKAB Logout Dashboar…" at bounding box center [784, 391] width 1568 height 783
drag, startPoint x: 260, startPoint y: 196, endPoint x: 208, endPoint y: 200, distance: 52.2
click at [208, 200] on header "Inventories Dashboard Inventories BUT ← 1 → Show: 10 5 10 25 50 All Show Stock" at bounding box center [882, 162] width 1371 height 228
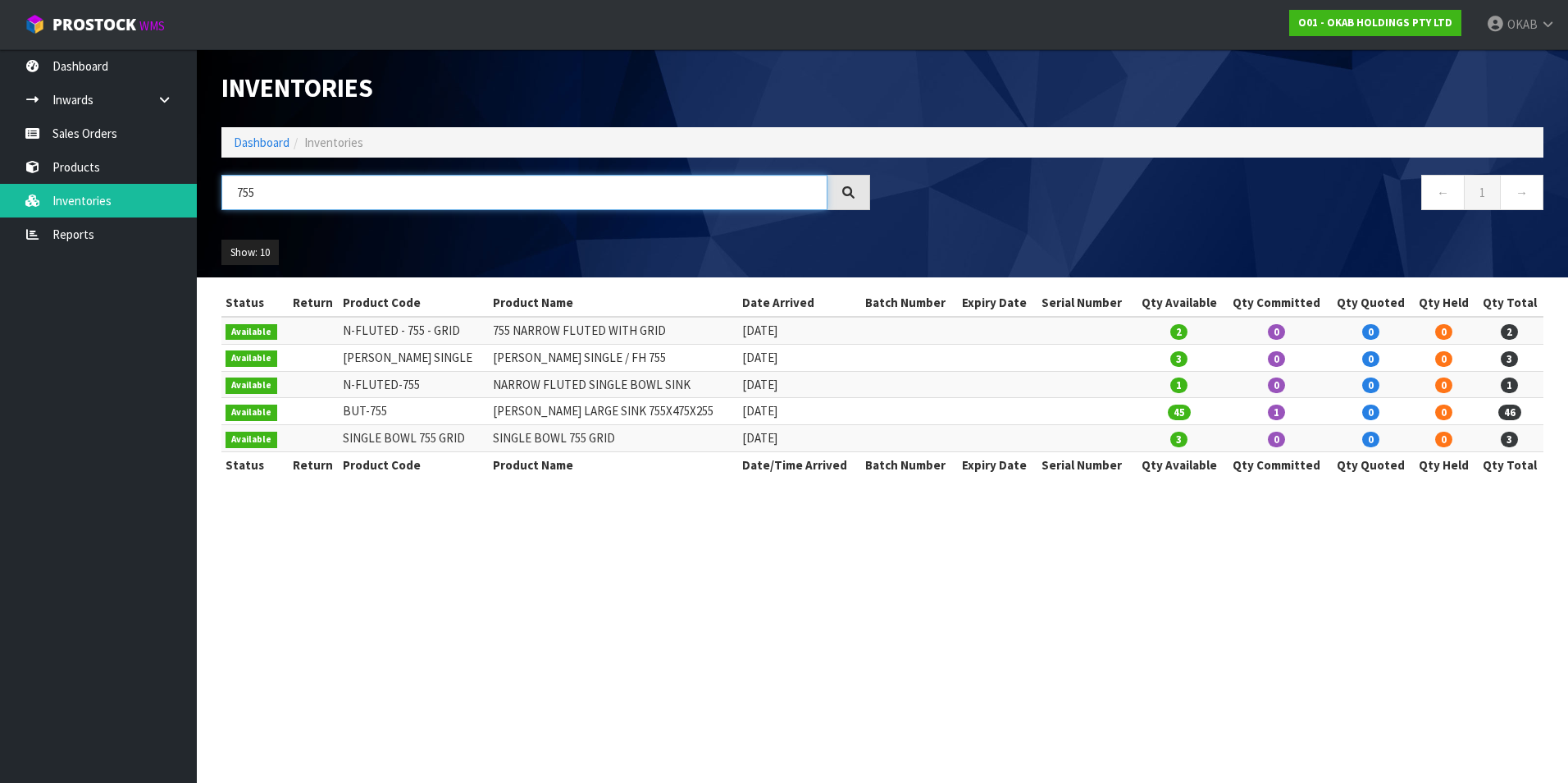
drag, startPoint x: 263, startPoint y: 192, endPoint x: 222, endPoint y: 192, distance: 41.0
click at [222, 192] on input "755" at bounding box center [525, 192] width 607 height 35
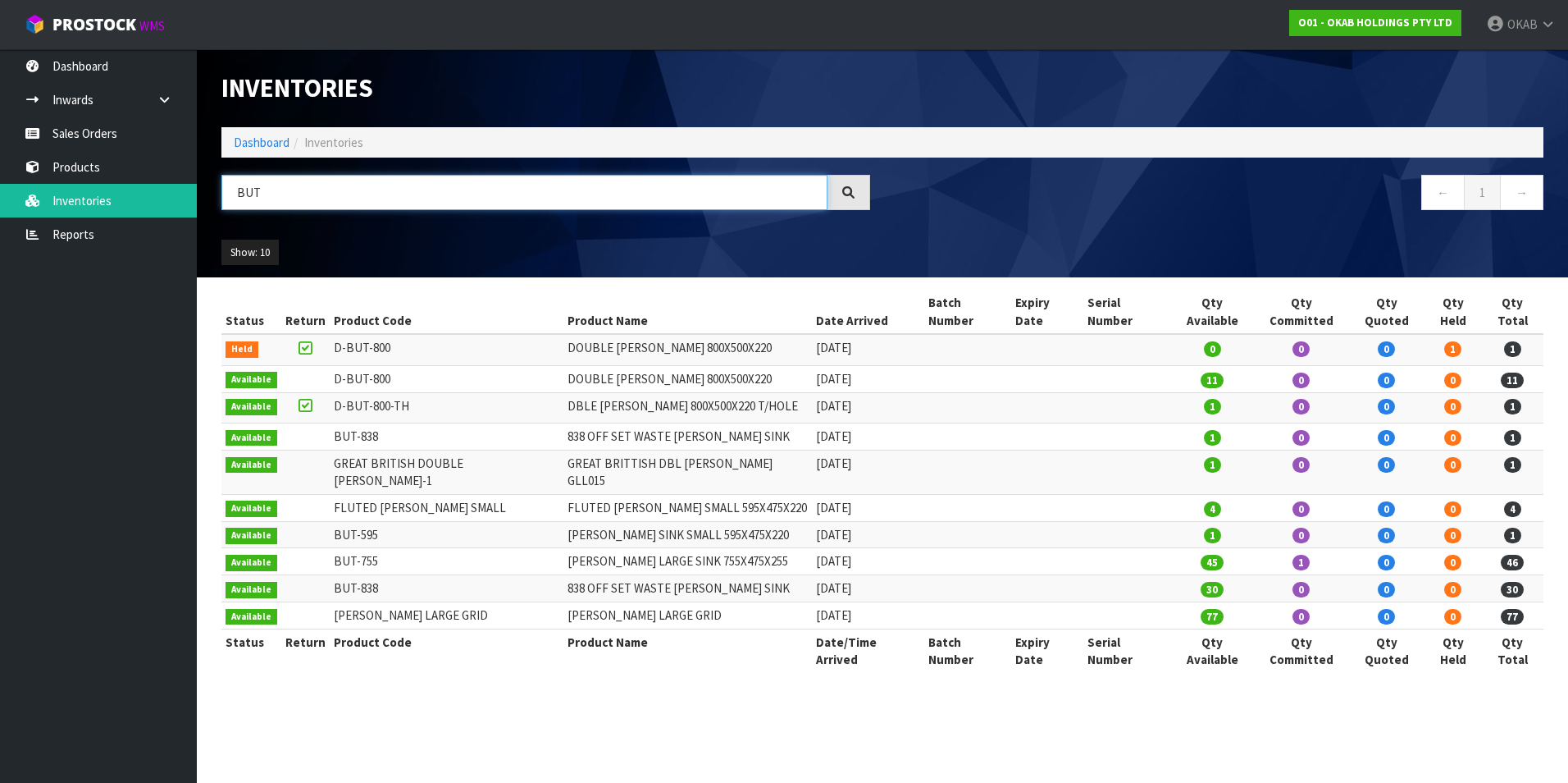
type input "BUT"
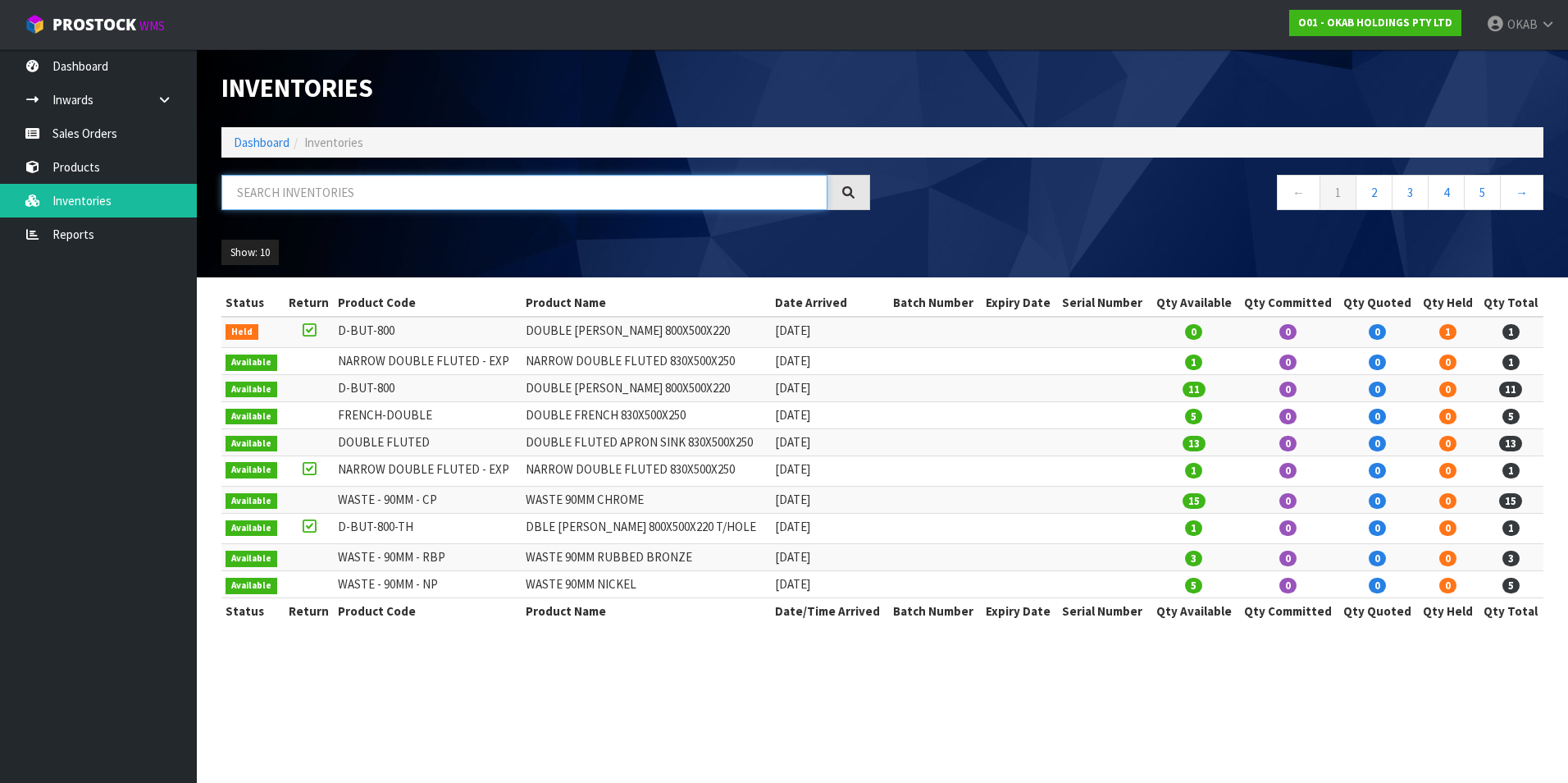
click at [308, 201] on input "text" at bounding box center [525, 192] width 607 height 35
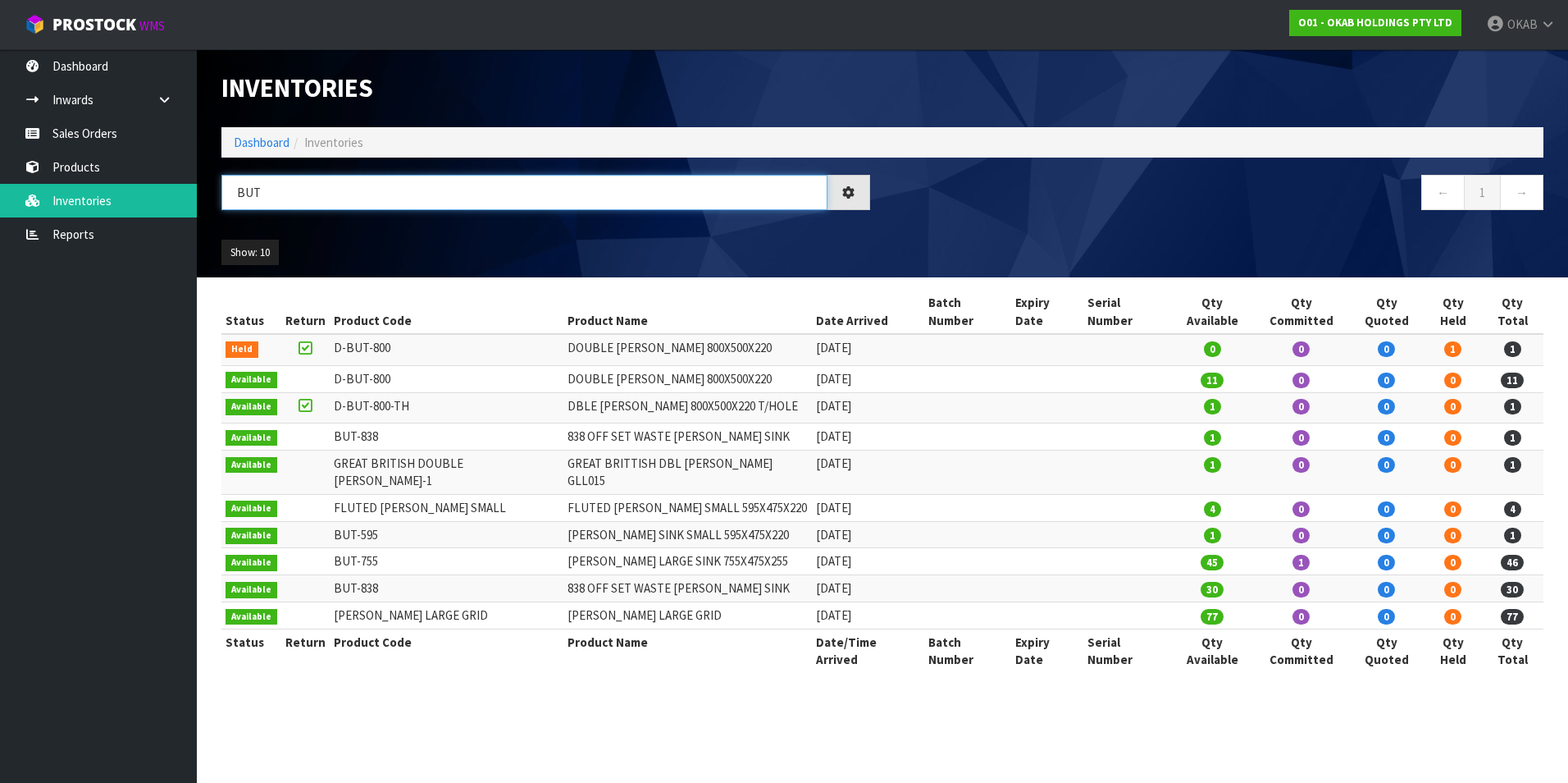
drag, startPoint x: 271, startPoint y: 194, endPoint x: 213, endPoint y: 195, distance: 58.0
click at [213, 195] on div "BUT" at bounding box center [545, 199] width 673 height 48
type input "755"
